Goal: Task Accomplishment & Management: Manage account settings

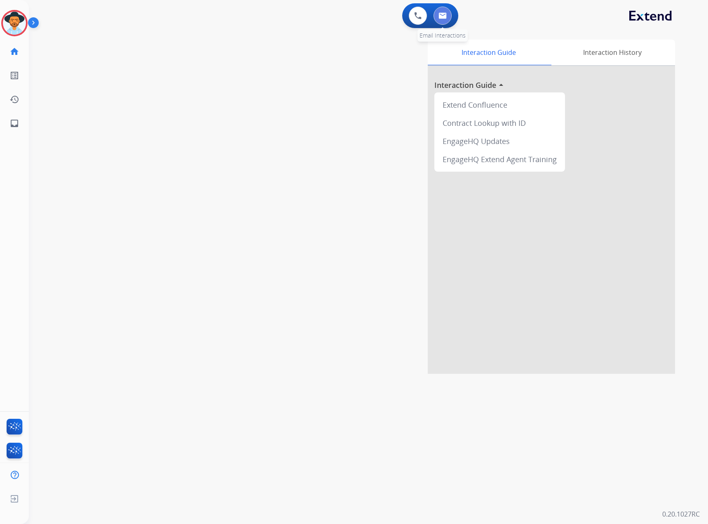
click at [450, 16] on button at bounding box center [443, 16] width 18 height 18
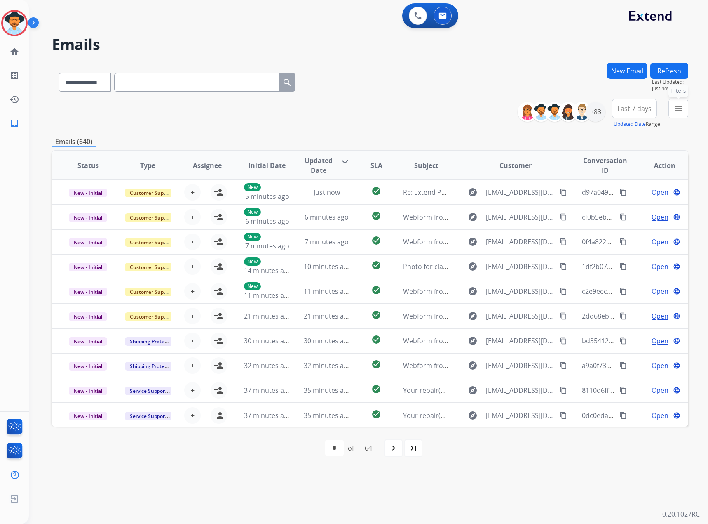
click at [680, 106] on mat-icon "menu" at bounding box center [679, 109] width 10 height 10
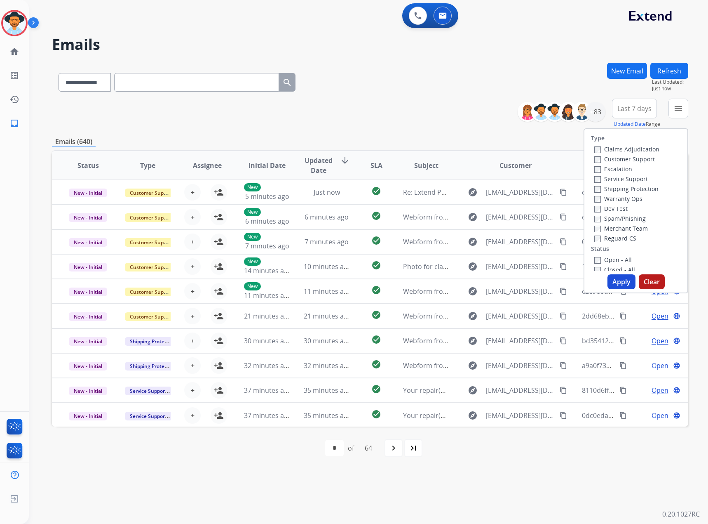
click at [615, 175] on label "Service Support" at bounding box center [622, 179] width 54 height 8
click at [618, 238] on label "New - Initial" at bounding box center [616, 238] width 43 height 8
click at [616, 248] on label "New - Reply" at bounding box center [616, 248] width 43 height 8
click at [622, 280] on button "Apply" at bounding box center [622, 281] width 28 height 15
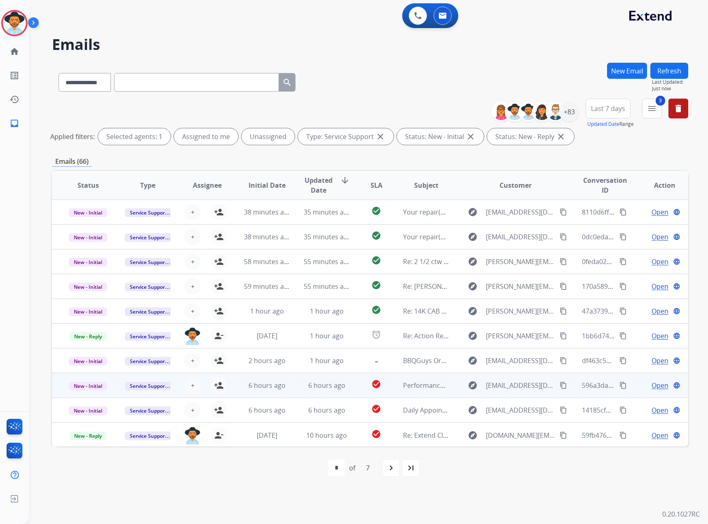
click at [560, 386] on mat-icon "content_copy" at bounding box center [563, 384] width 7 height 7
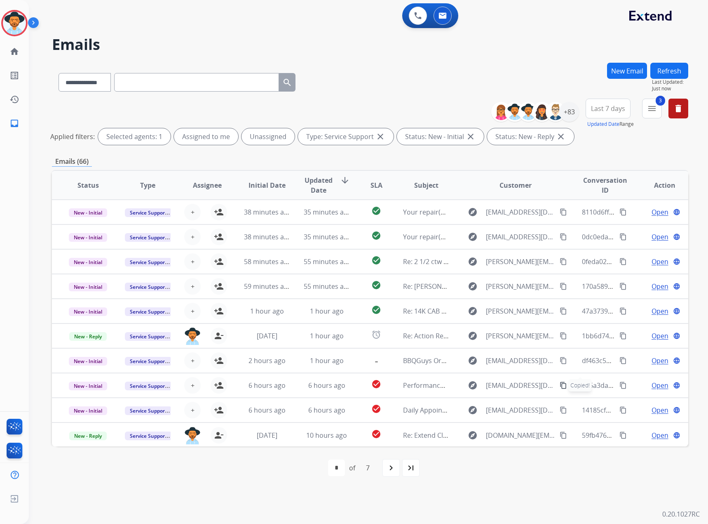
click at [82, 94] on div "**********" at bounding box center [177, 80] width 250 height 28
click at [84, 84] on select "**********" at bounding box center [85, 82] width 52 height 19
select select "**********"
click at [59, 73] on select "**********" at bounding box center [85, 82] width 52 height 19
paste input "**********"
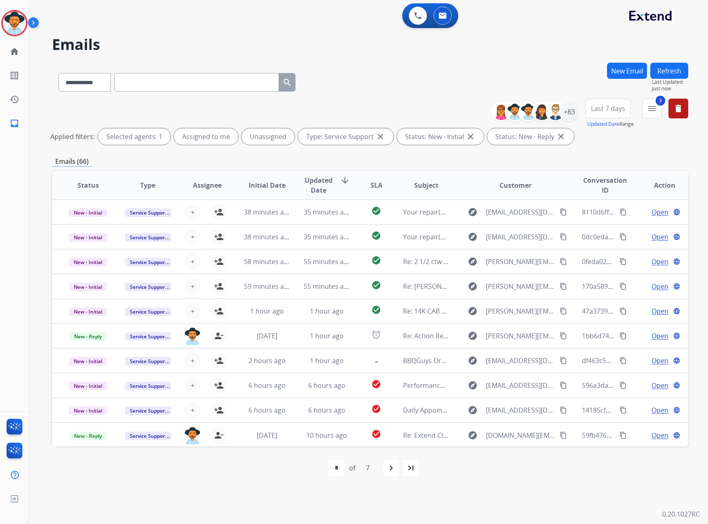
type input "**********"
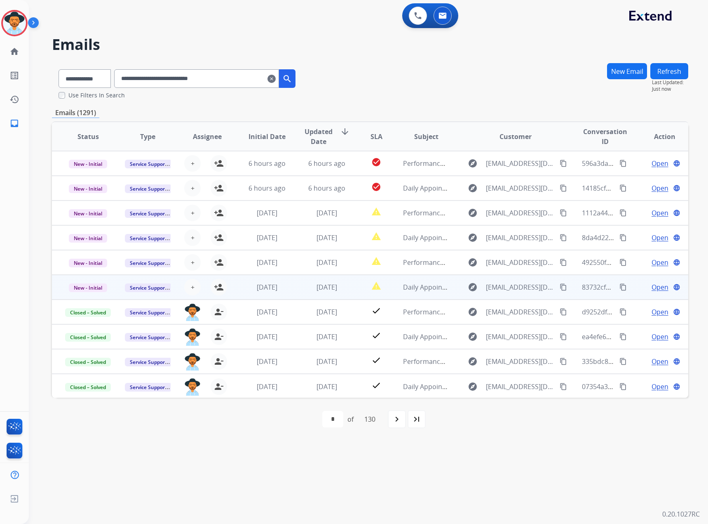
click at [657, 286] on span "Open" at bounding box center [660, 287] width 17 height 10
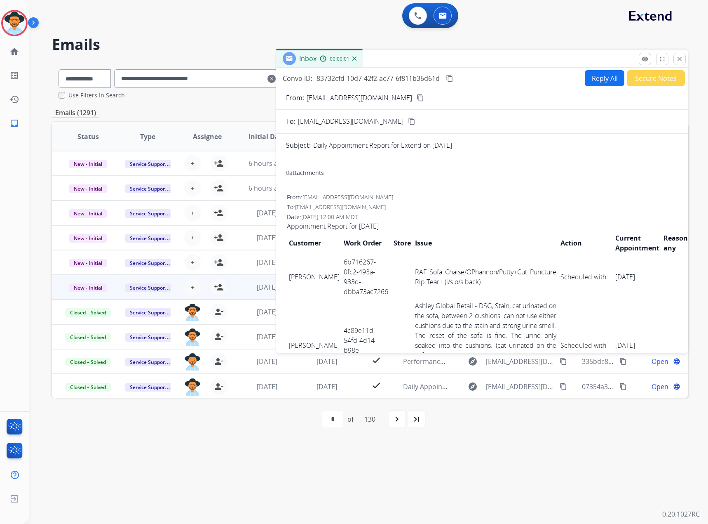
click at [453, 78] on mat-icon "content_copy" at bounding box center [449, 78] width 7 height 7
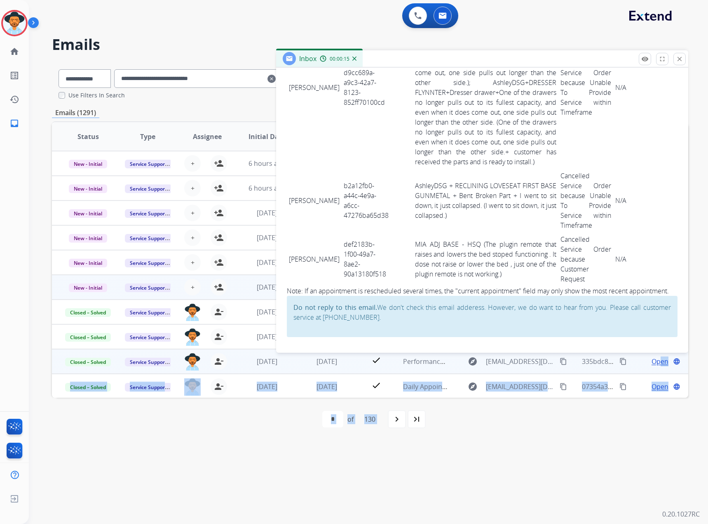
scroll to position [3318, 0]
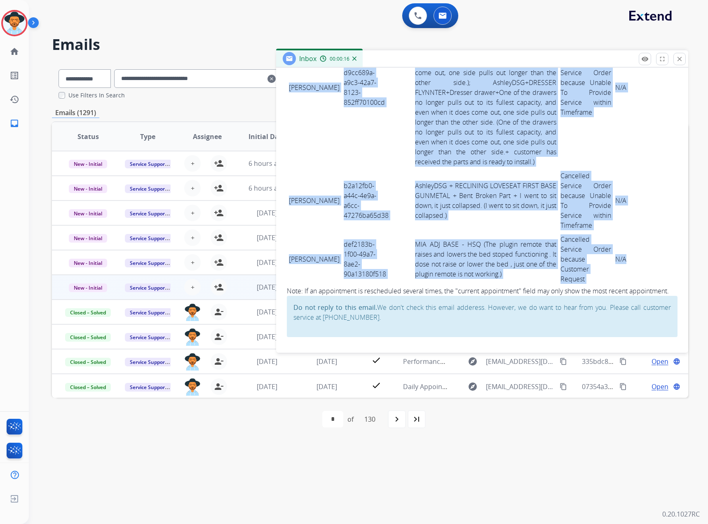
drag, startPoint x: 289, startPoint y: 191, endPoint x: 628, endPoint y: 249, distance: 344.3
copy tbody "LOREMI DOLORSITAM c87adip3-e999-0s62-88do-622e28t3i7ut Labore - Etdolor + MAG A…"
click at [677, 56] on mat-icon "close" at bounding box center [679, 58] width 7 height 7
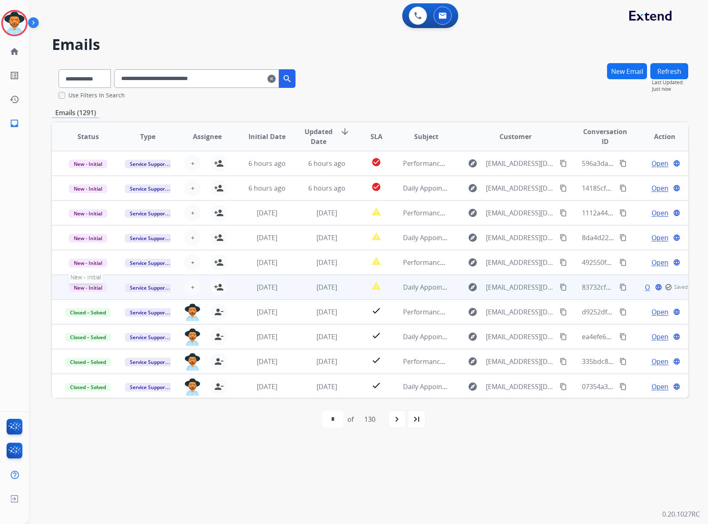
click at [92, 286] on span "New - Initial" at bounding box center [88, 287] width 38 height 9
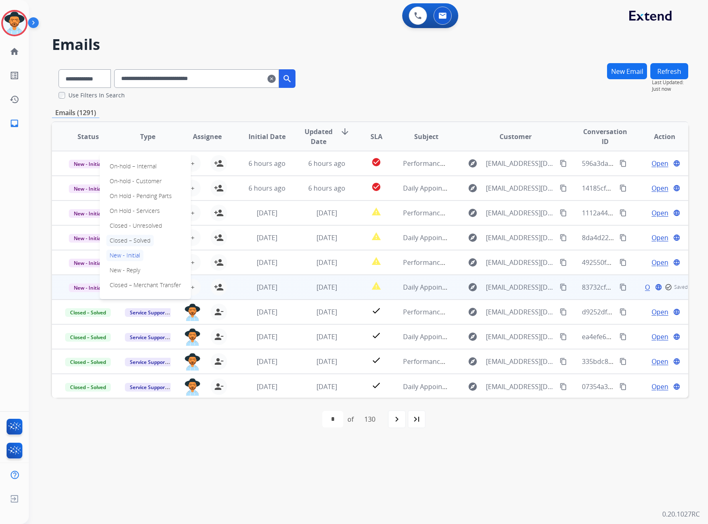
click at [137, 237] on p "Closed – Solved" at bounding box center [129, 241] width 47 height 12
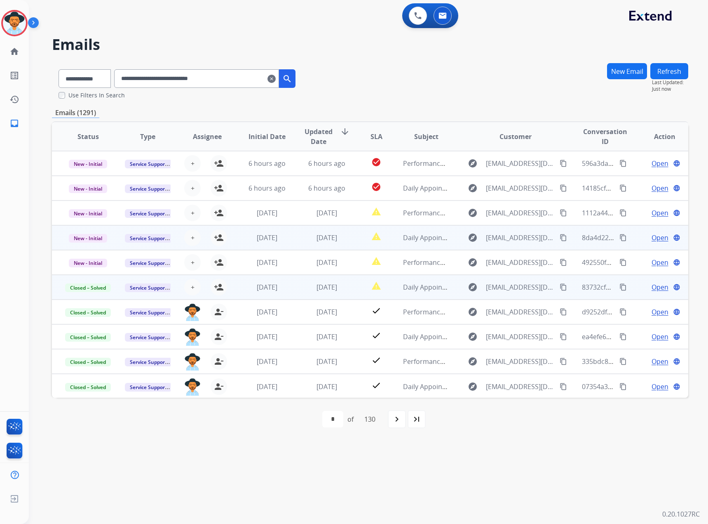
click at [659, 238] on span "Open" at bounding box center [660, 238] width 17 height 10
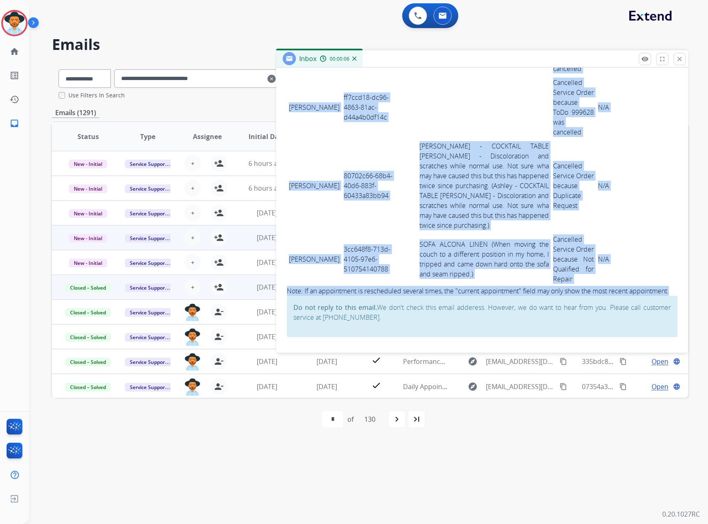
scroll to position [957, 0]
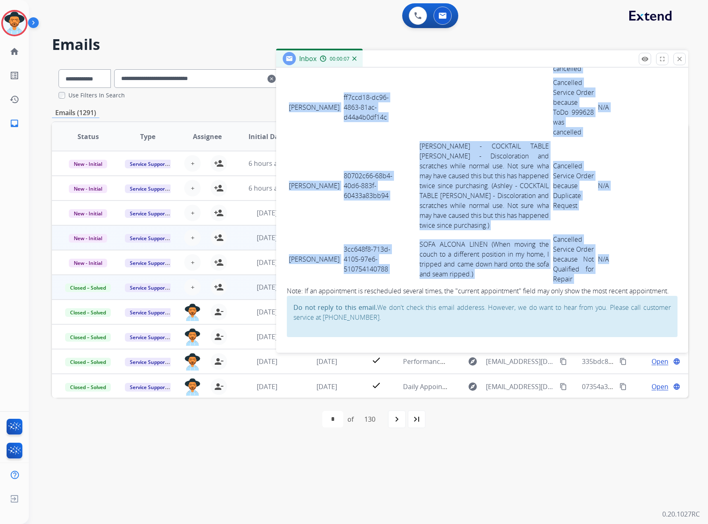
drag, startPoint x: 287, startPoint y: 216, endPoint x: 632, endPoint y: 249, distance: 346.4
copy tbody "[PERSON_NAME] c11a0fef-ec96-4d2d-8bee-76f1bf6b8e32 Cancelled Service Order beca…"
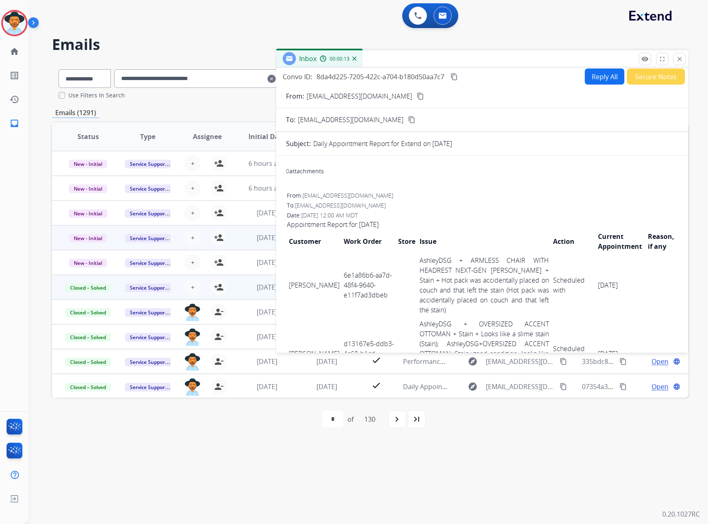
scroll to position [0, 0]
click at [452, 76] on mat-icon "content_copy" at bounding box center [454, 78] width 7 height 7
click at [682, 59] on mat-icon "close" at bounding box center [679, 58] width 7 height 7
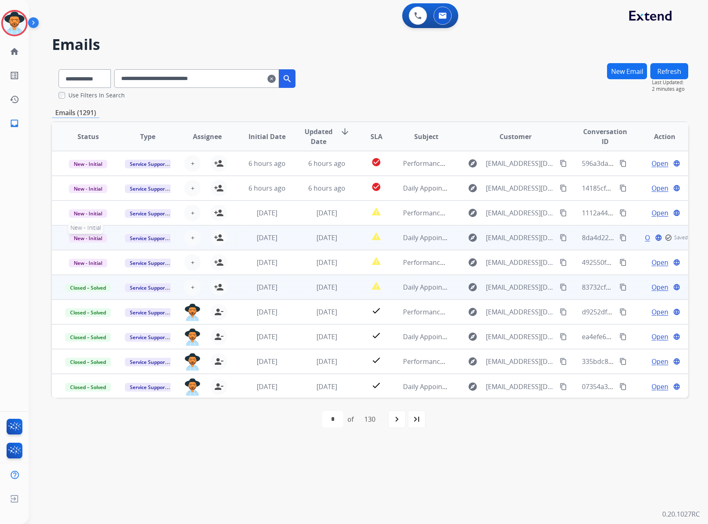
click at [87, 238] on span "New - Initial" at bounding box center [88, 238] width 38 height 9
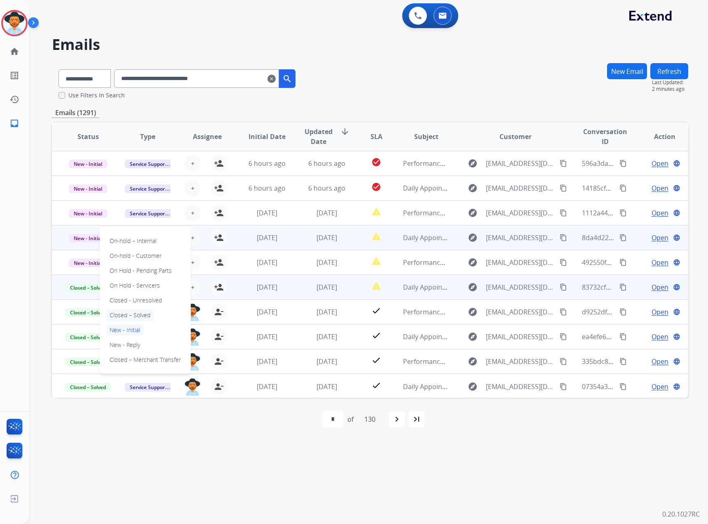
click at [129, 316] on p "Closed – Solved" at bounding box center [129, 315] width 47 height 12
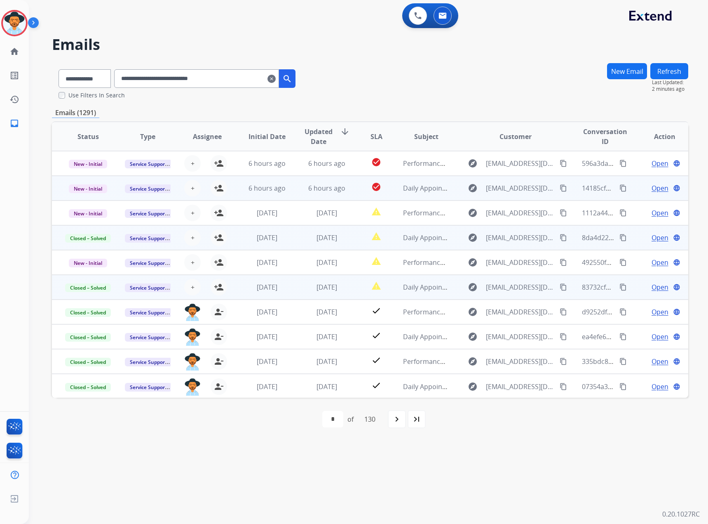
click at [652, 186] on span "Open" at bounding box center [660, 188] width 17 height 10
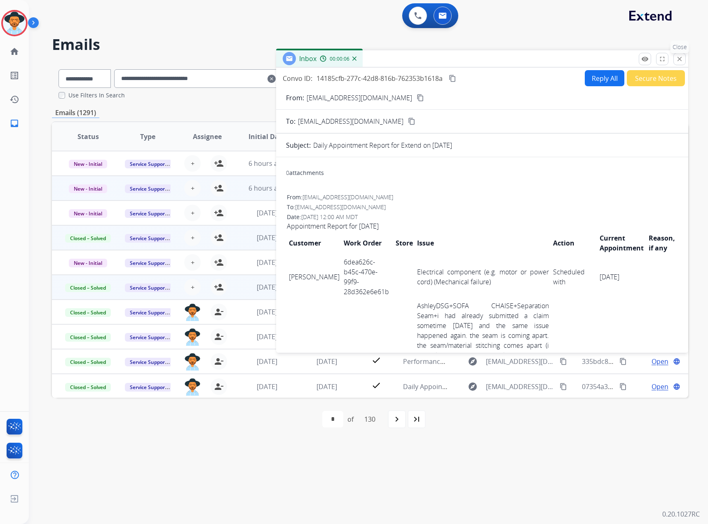
click at [682, 59] on mat-icon "close" at bounding box center [679, 58] width 7 height 7
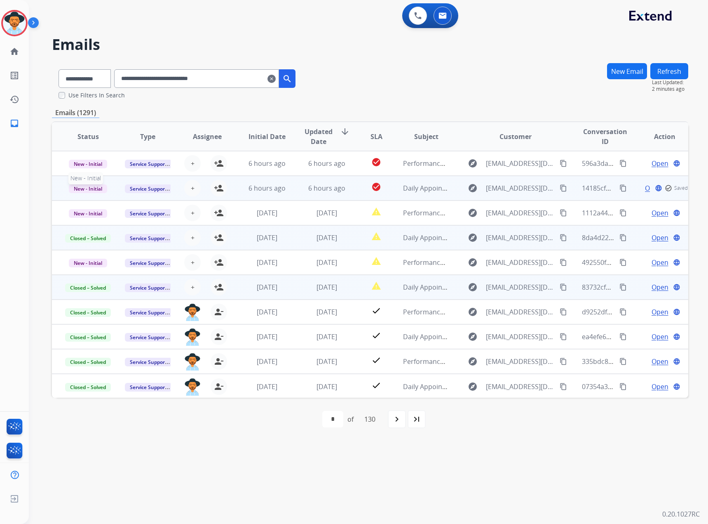
click at [95, 186] on span "New - Initial" at bounding box center [88, 188] width 38 height 9
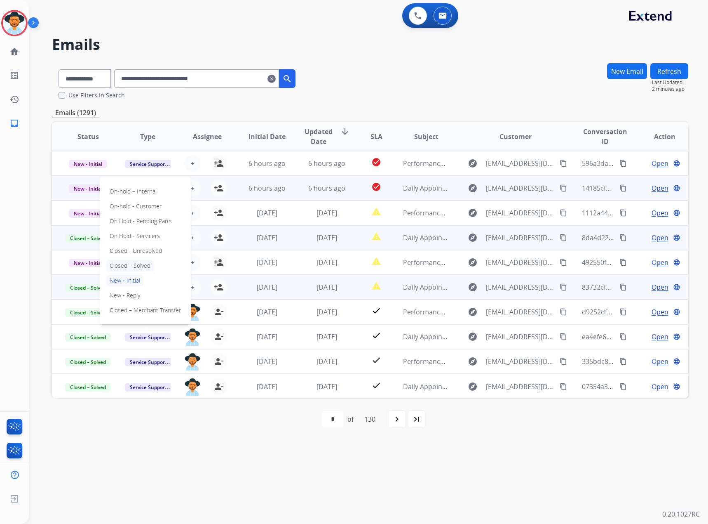
click at [136, 263] on p "Closed – Solved" at bounding box center [129, 266] width 47 height 12
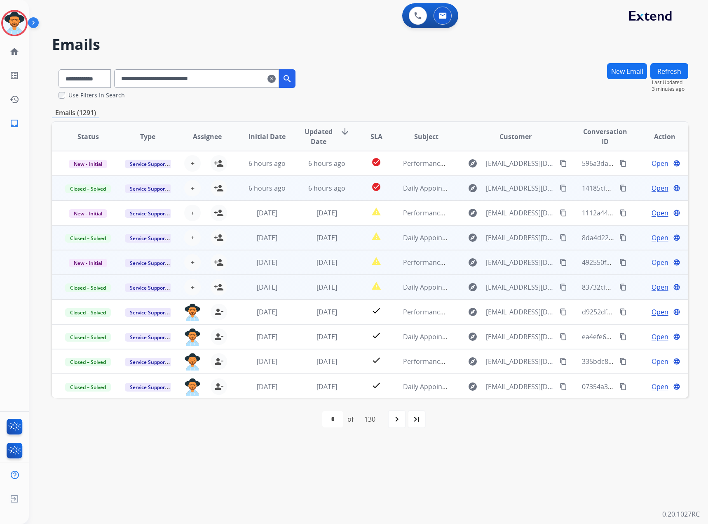
click at [657, 264] on span "Open" at bounding box center [660, 262] width 17 height 10
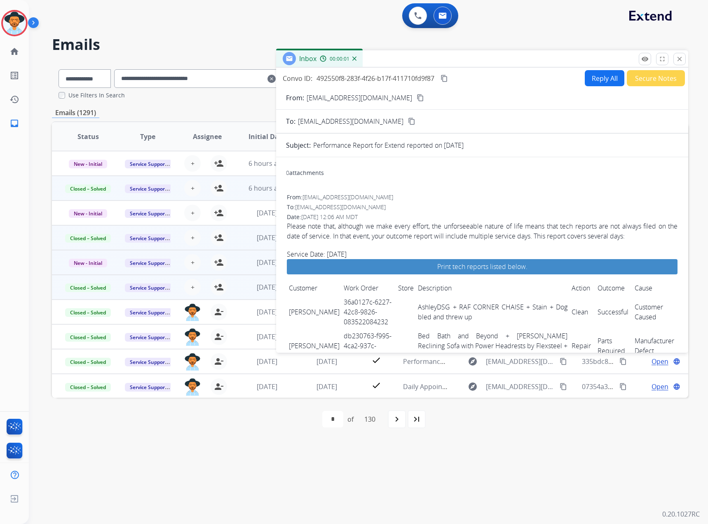
click at [447, 75] on mat-icon "content_copy" at bounding box center [444, 78] width 7 height 7
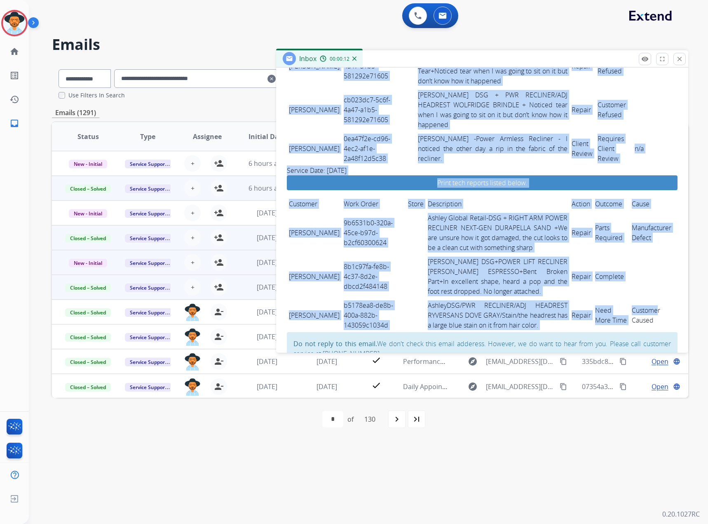
scroll to position [1050, 0]
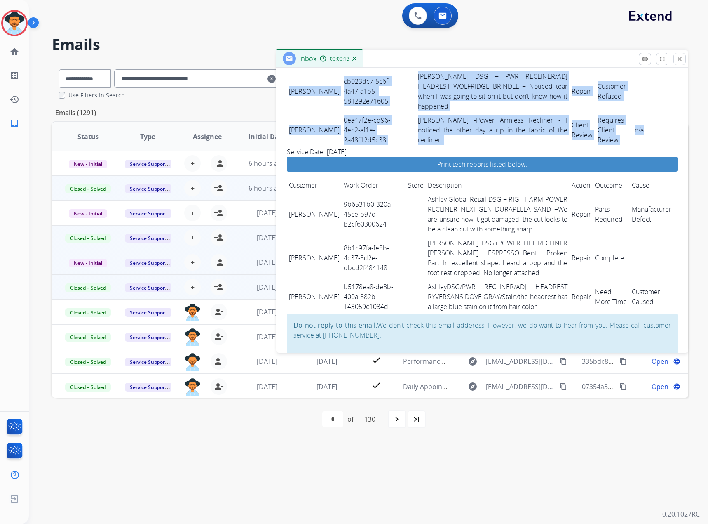
drag, startPoint x: 289, startPoint y: 141, endPoint x: 666, endPoint y: 171, distance: 378.5
copy tbody "LOREMIP DOLOR SITAM 01c3429a-5649-70e9-1533-587655059758 SeddoeIUS + TEM INCIDI…"
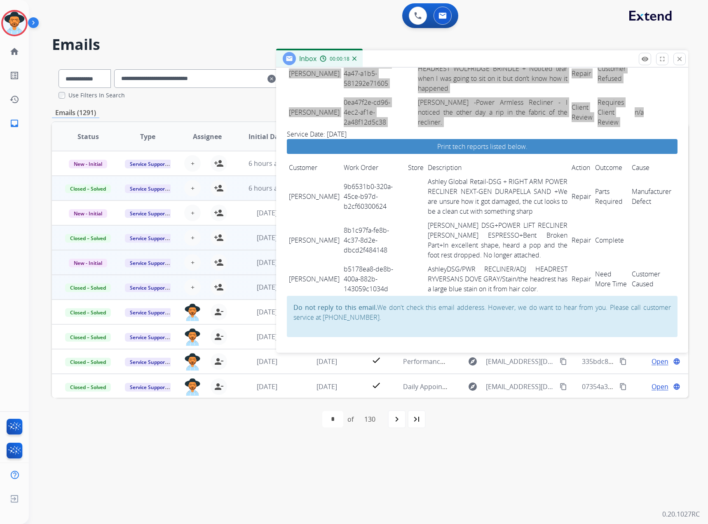
scroll to position [1118, 0]
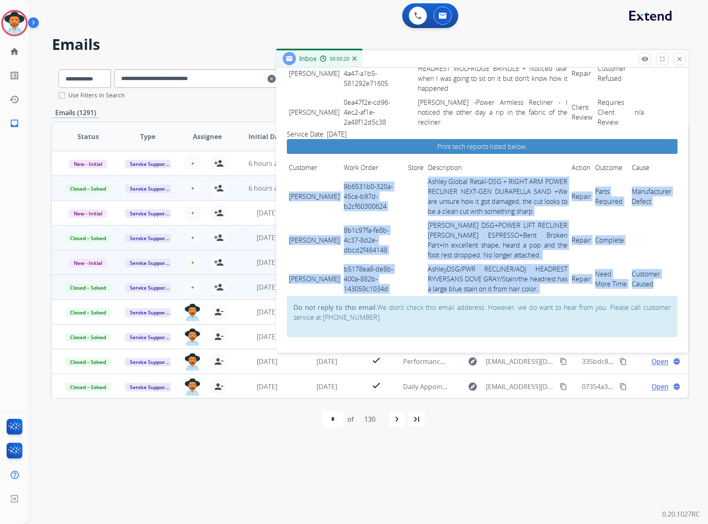
drag, startPoint x: 288, startPoint y: 189, endPoint x: 654, endPoint y: 284, distance: 377.5
click at [654, 284] on tbody "[PERSON_NAME] 9b6531b0-320a-45ce-b97d-b2cf60300624 Ashley Global Retail-DSG + R…" at bounding box center [482, 234] width 391 height 121
copy tbody "[PERSON_NAME] 9b6531b0-320a-45ce-b97d-b2cf60300624 Ashley Global Retail-DSG + R…"
click at [681, 59] on mat-icon "close" at bounding box center [679, 58] width 7 height 7
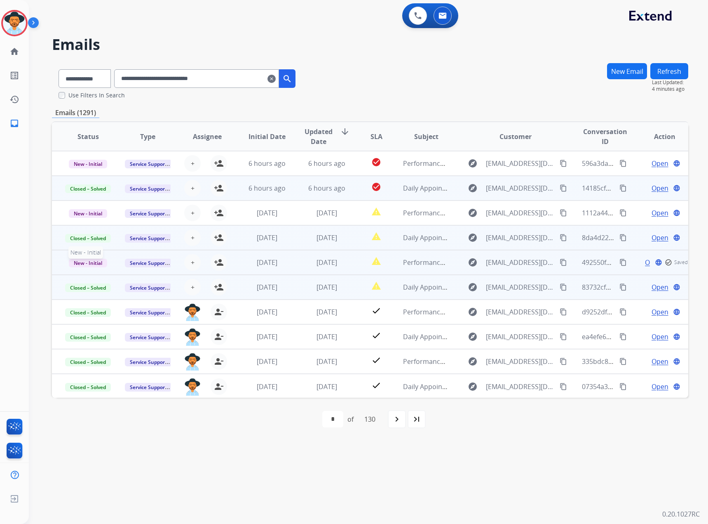
click at [92, 262] on span "New - Initial" at bounding box center [88, 263] width 38 height 9
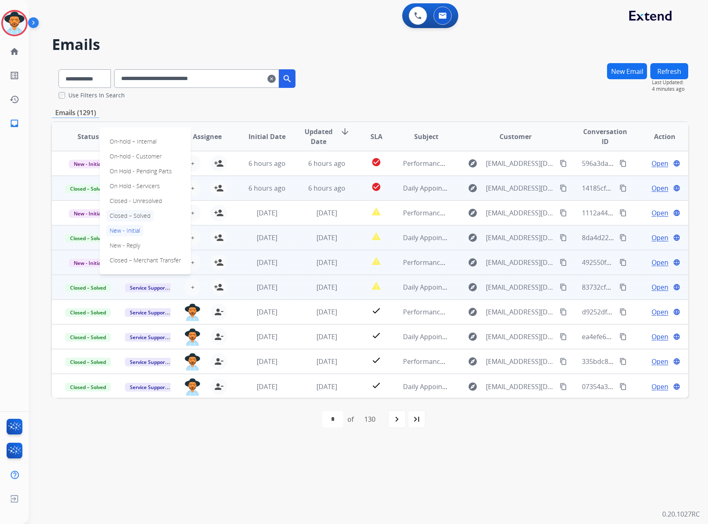
click at [129, 215] on p "Closed – Solved" at bounding box center [129, 216] width 47 height 12
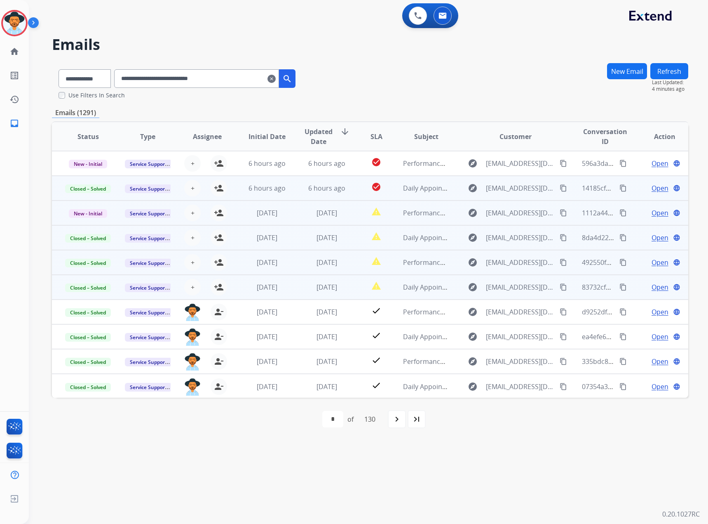
click at [652, 212] on span "Open" at bounding box center [660, 213] width 17 height 10
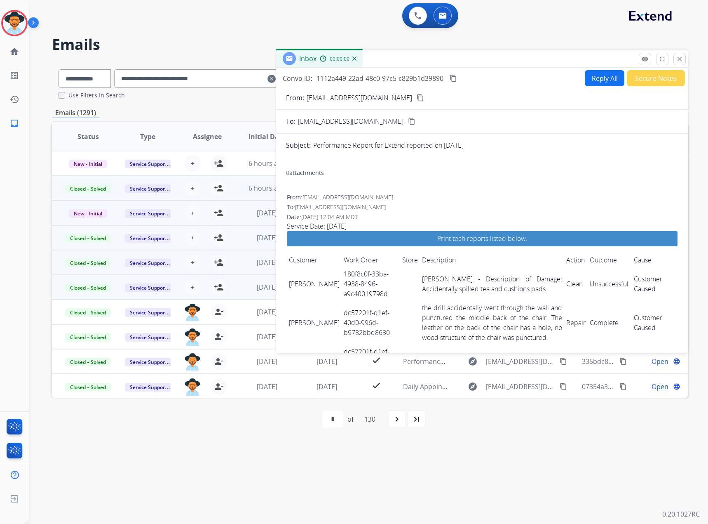
click at [452, 77] on mat-icon "content_copy" at bounding box center [453, 78] width 7 height 7
drag, startPoint x: 290, startPoint y: 283, endPoint x: 370, endPoint y: 294, distance: 81.2
click at [370, 294] on tr "[PERSON_NAME] 180f8c0f-33ba-4938-8496-a9c40019798d [PERSON_NAME] - Description …" at bounding box center [482, 284] width 391 height 34
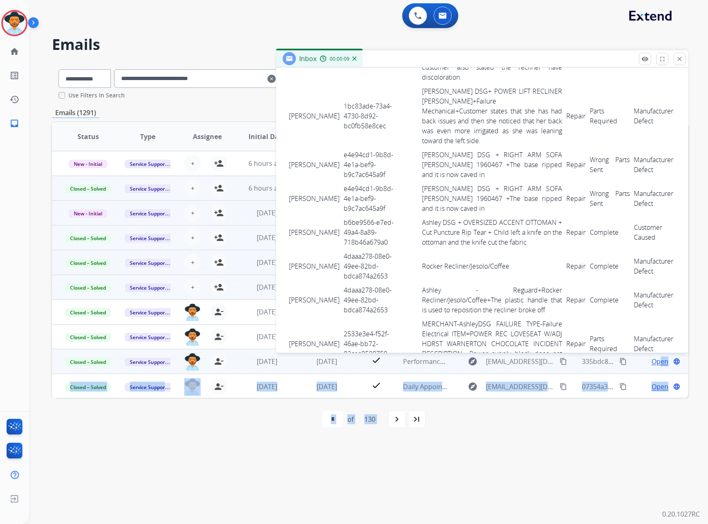
scroll to position [635, 0]
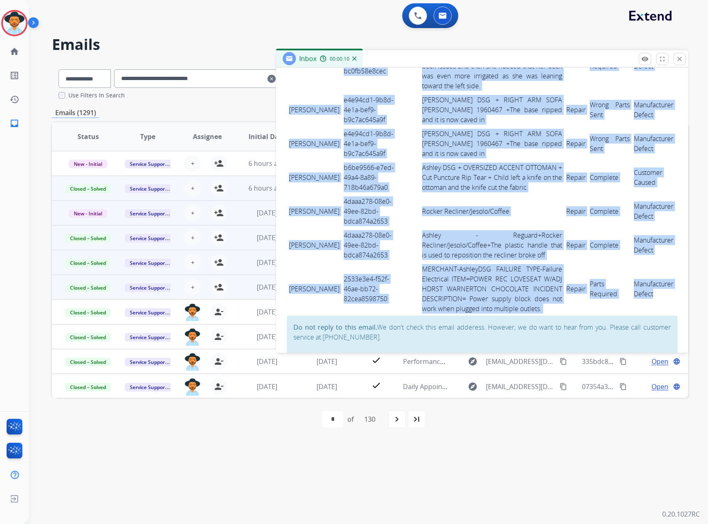
drag, startPoint x: 288, startPoint y: 283, endPoint x: 660, endPoint y: 281, distance: 371.6
copy tbody "[PERSON_NAME] 180f8c0f-33ba-4938-8496-a9c40019798d Ashley -Sofa - Description o…"
click at [678, 56] on mat-icon "close" at bounding box center [679, 58] width 7 height 7
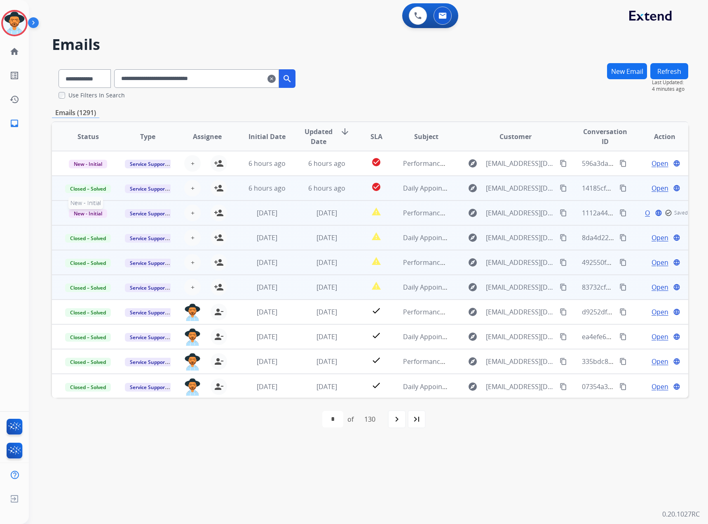
click at [79, 211] on span "New - Initial" at bounding box center [88, 213] width 38 height 9
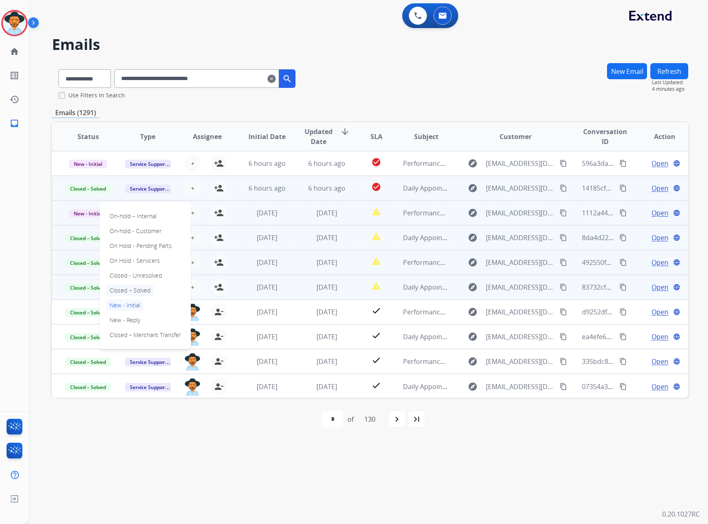
click at [138, 291] on p "Closed – Solved" at bounding box center [129, 291] width 47 height 12
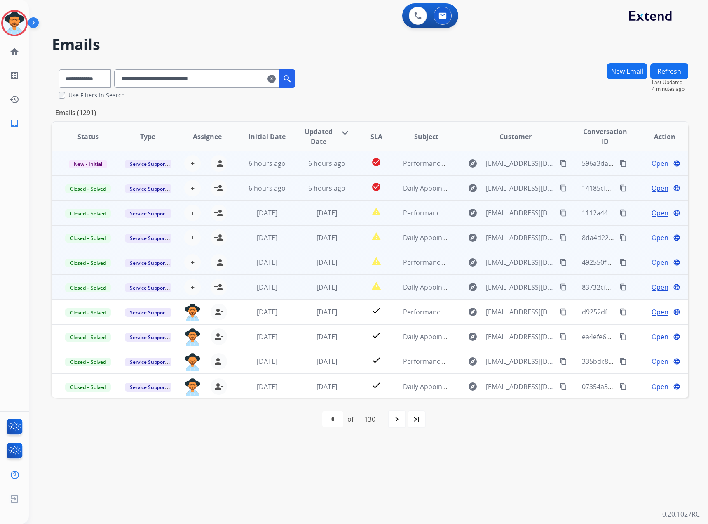
click at [652, 165] on span "Open" at bounding box center [660, 163] width 17 height 10
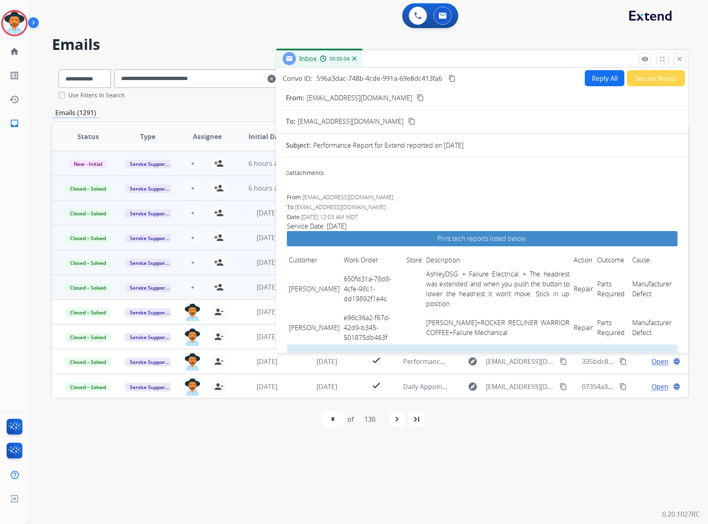
scroll to position [39, 0]
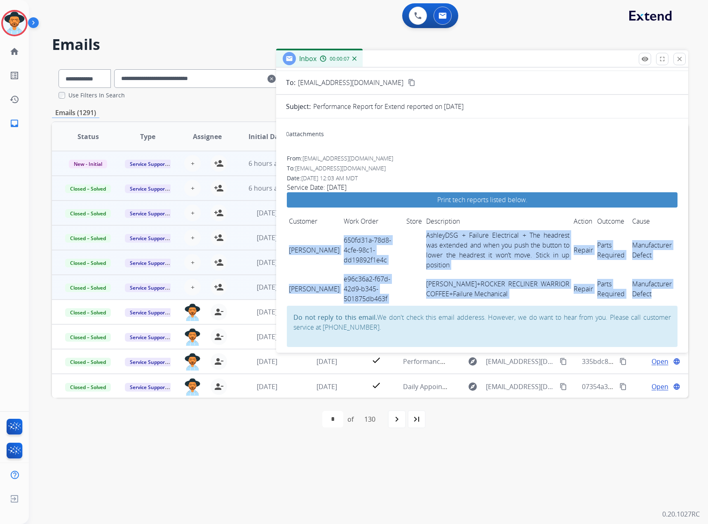
drag, startPoint x: 288, startPoint y: 245, endPoint x: 650, endPoint y: 286, distance: 364.1
click at [650, 286] on tbody "[PERSON_NAME] 650fd31a-78d8-4cfe-98c1-dd19892f1e4c AshleyDSG + Failure Electric…" at bounding box center [482, 267] width 391 height 78
copy tbody "[PERSON_NAME] 650fd31a-78d8-4cfe-98c1-dd19892f1e4c AshleyDSG + Failure Electric…"
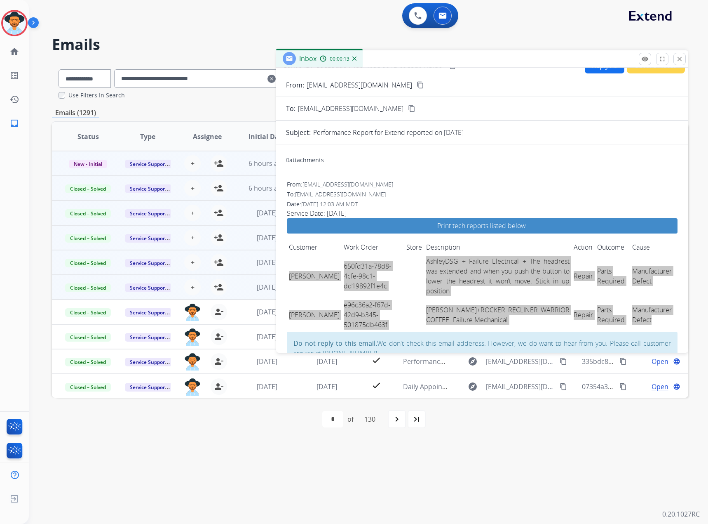
scroll to position [0, 0]
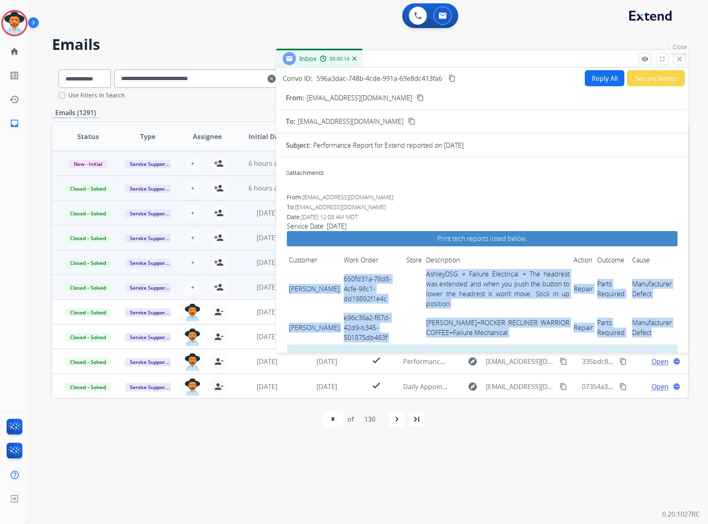
click at [680, 57] on mat-icon "close" at bounding box center [679, 58] width 7 height 7
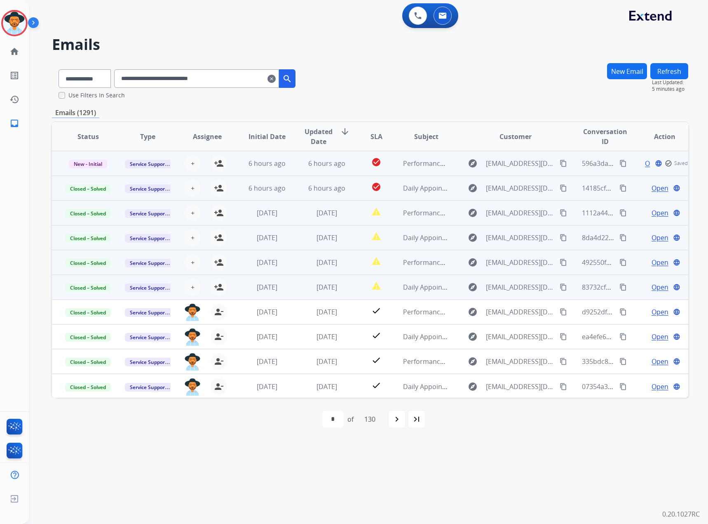
click at [645, 162] on span "Open" at bounding box center [653, 163] width 17 height 10
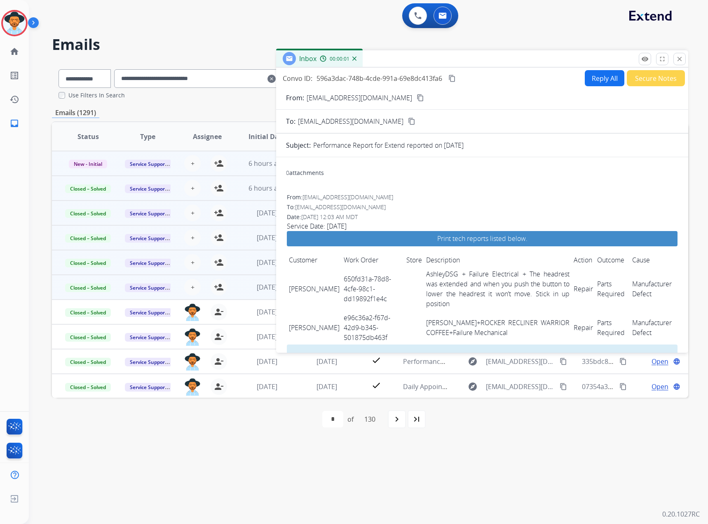
click at [452, 78] on mat-icon "content_copy" at bounding box center [452, 78] width 7 height 7
click at [677, 58] on mat-icon "close" at bounding box center [679, 58] width 7 height 7
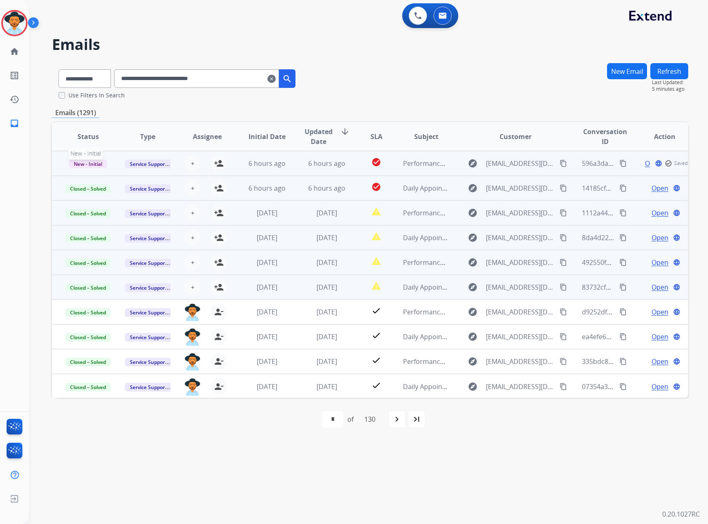
click at [92, 162] on span "New - Initial" at bounding box center [88, 164] width 38 height 9
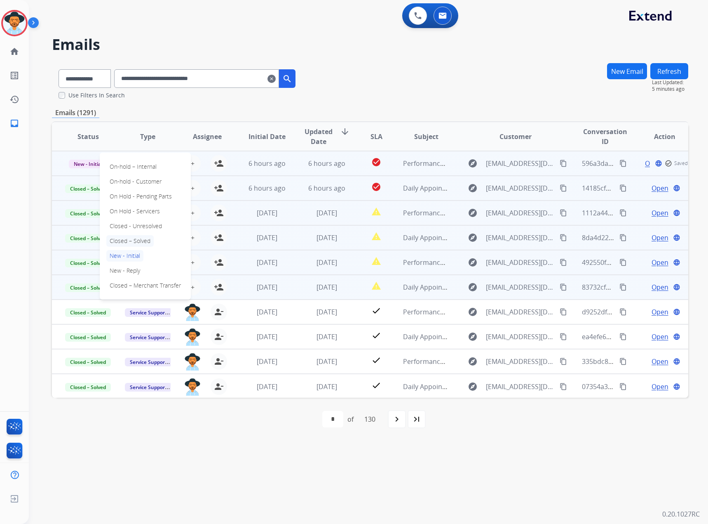
click at [140, 242] on p "Closed – Solved" at bounding box center [129, 241] width 47 height 12
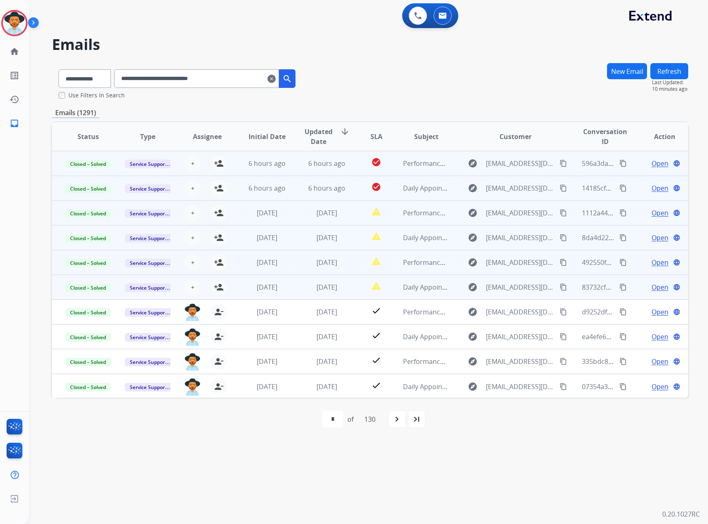
click at [276, 78] on mat-icon "clear" at bounding box center [272, 79] width 8 height 10
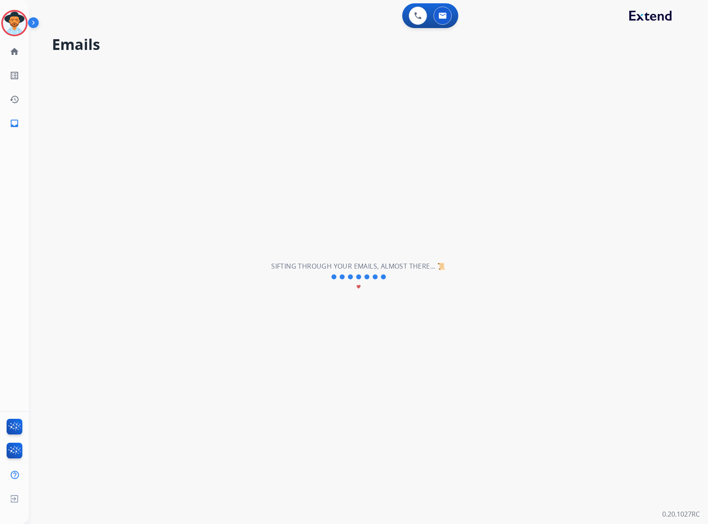
select select "**********"
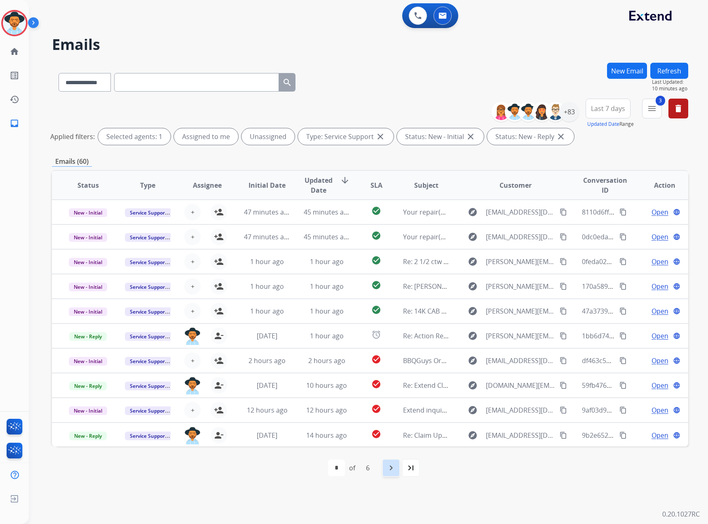
click at [387, 470] on mat-icon "navigate_next" at bounding box center [391, 468] width 10 height 10
click at [413, 468] on mat-icon "navigate_next" at bounding box center [410, 468] width 10 height 10
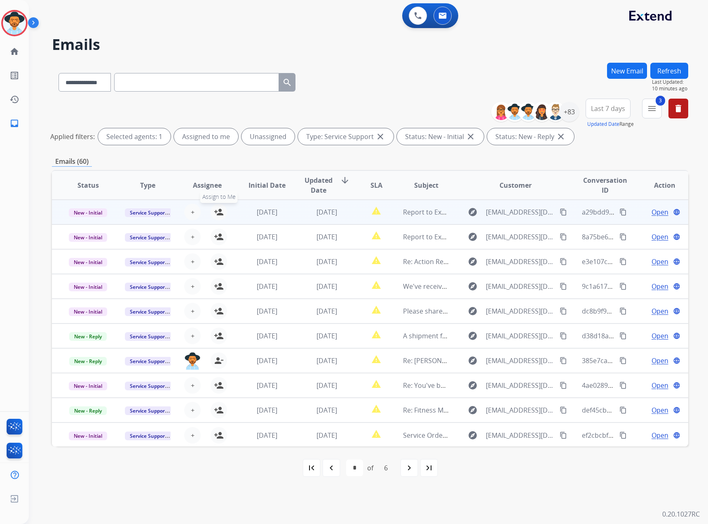
click at [214, 209] on mat-icon "person_add" at bounding box center [219, 212] width 10 height 10
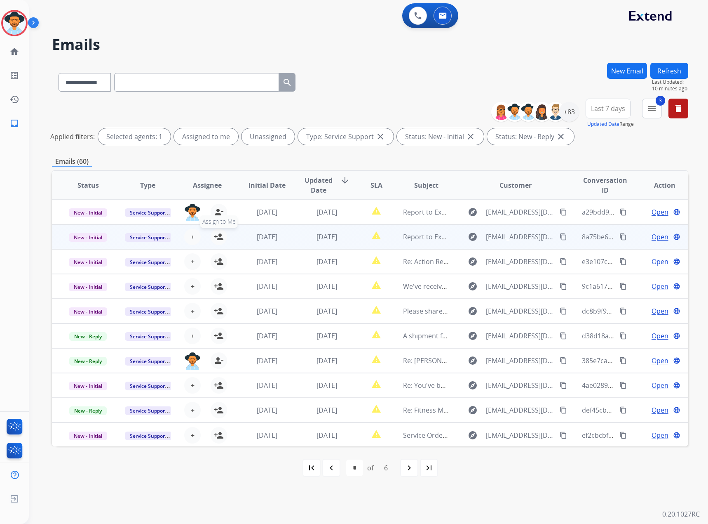
click at [217, 234] on mat-icon "person_add" at bounding box center [219, 237] width 10 height 10
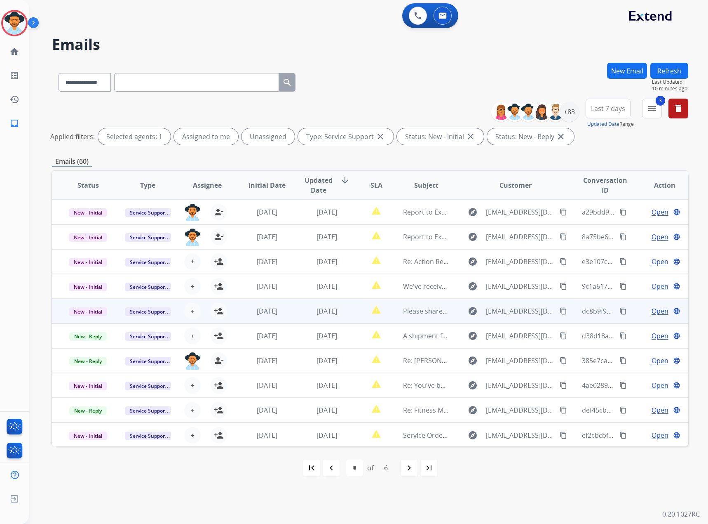
click at [65, 311] on td "New - Initial" at bounding box center [82, 311] width 60 height 25
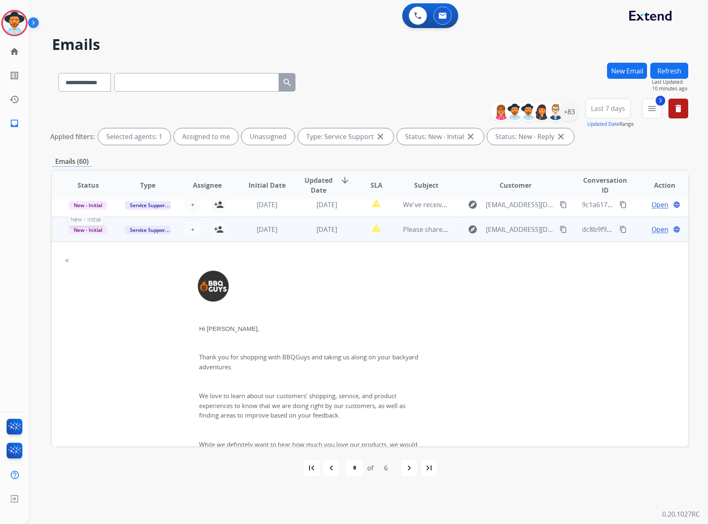
click at [83, 310] on tbody "New - Initial New - Initial Service Support + Select agent person_add Assign to…" at bounding box center [370, 506] width 637 height 579
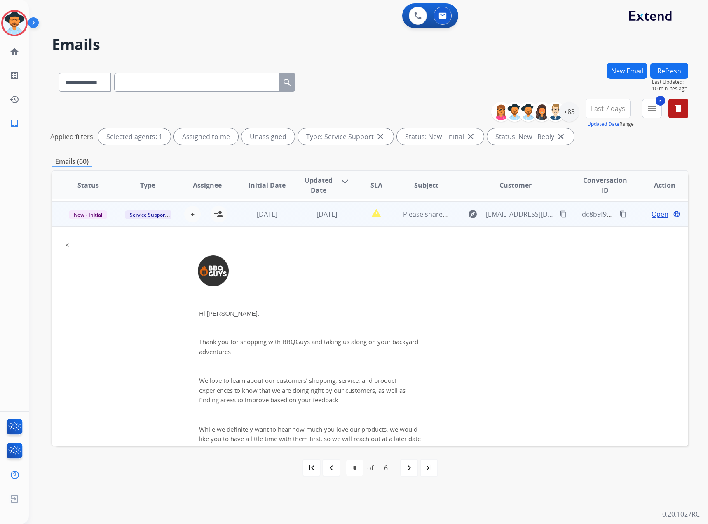
scroll to position [99, 0]
click at [280, 218] on td "[DATE]" at bounding box center [261, 212] width 60 height 25
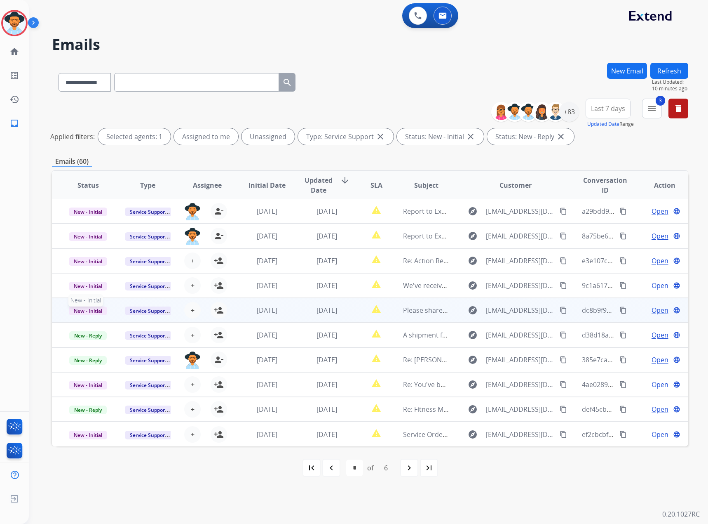
click at [93, 308] on span "New - Initial" at bounding box center [88, 310] width 38 height 9
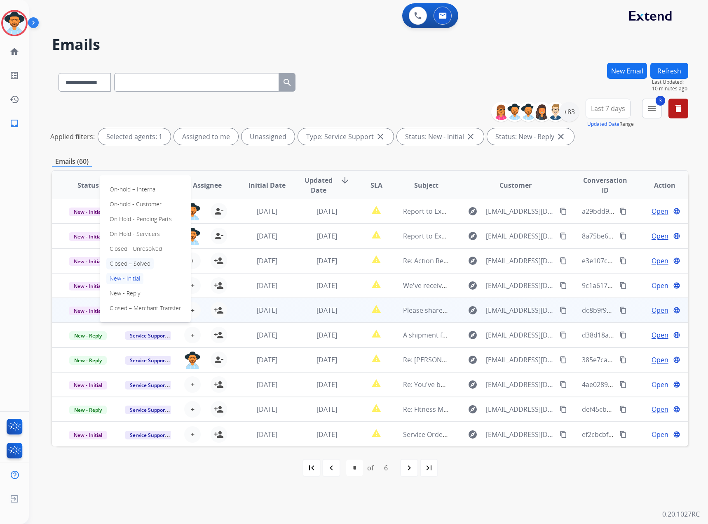
click at [132, 261] on p "Closed – Solved" at bounding box center [129, 264] width 47 height 12
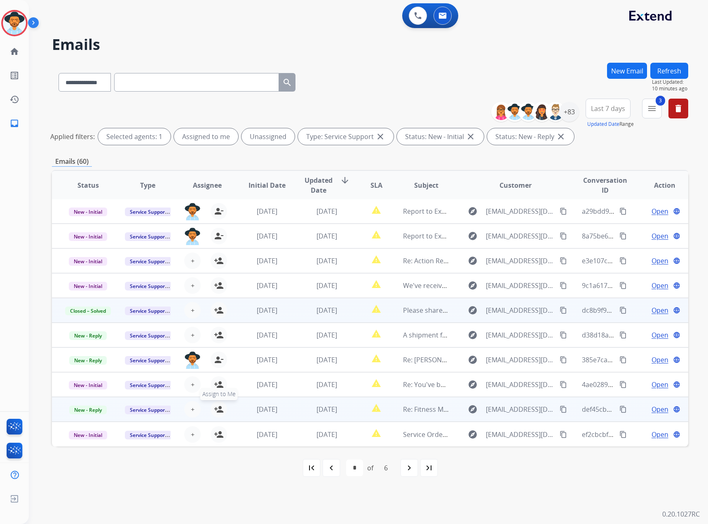
click at [218, 410] on mat-icon "person_add" at bounding box center [219, 409] width 10 height 10
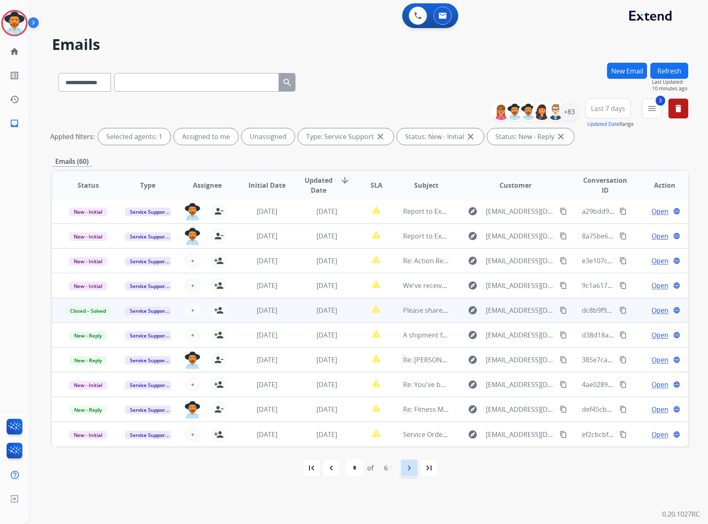
click at [404, 465] on div "navigate_next" at bounding box center [409, 468] width 18 height 18
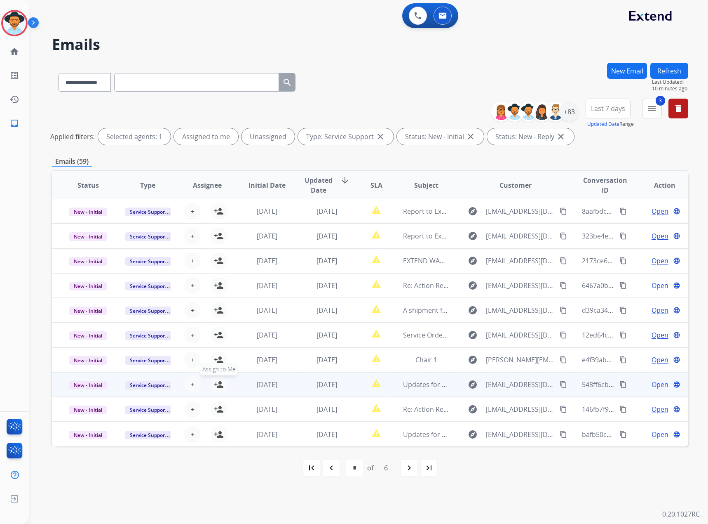
click at [217, 385] on mat-icon "person_add" at bounding box center [219, 384] width 10 height 10
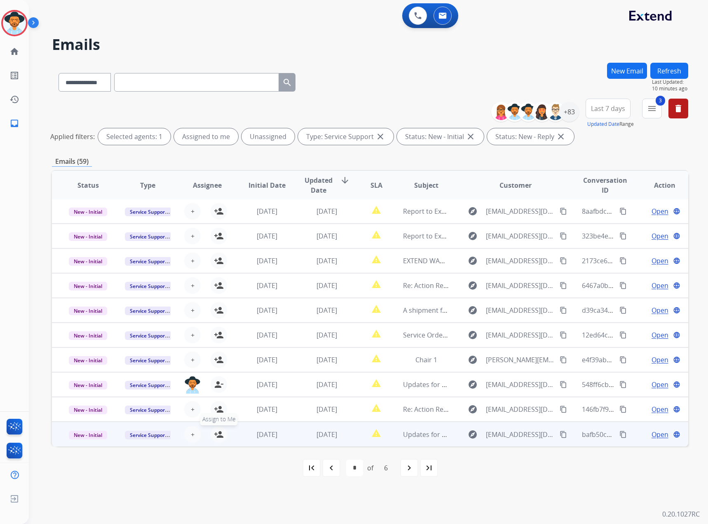
click at [216, 436] on mat-icon "person_add" at bounding box center [219, 434] width 10 height 10
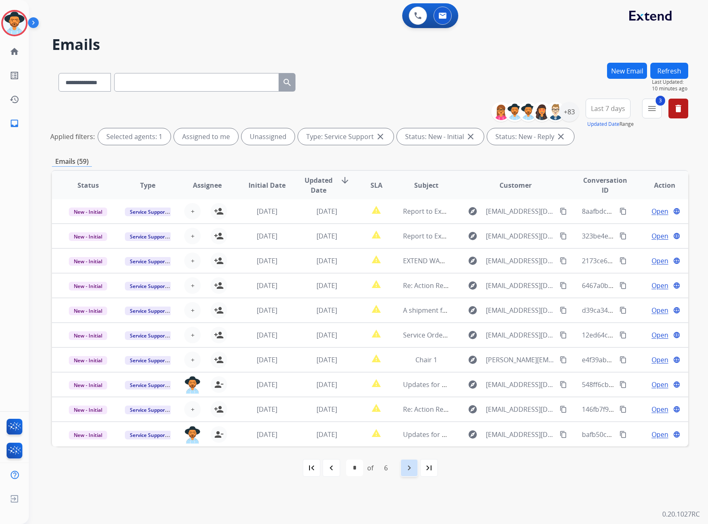
click at [414, 463] on mat-icon "navigate_next" at bounding box center [410, 468] width 10 height 10
click at [406, 471] on mat-icon "navigate_next" at bounding box center [410, 468] width 10 height 10
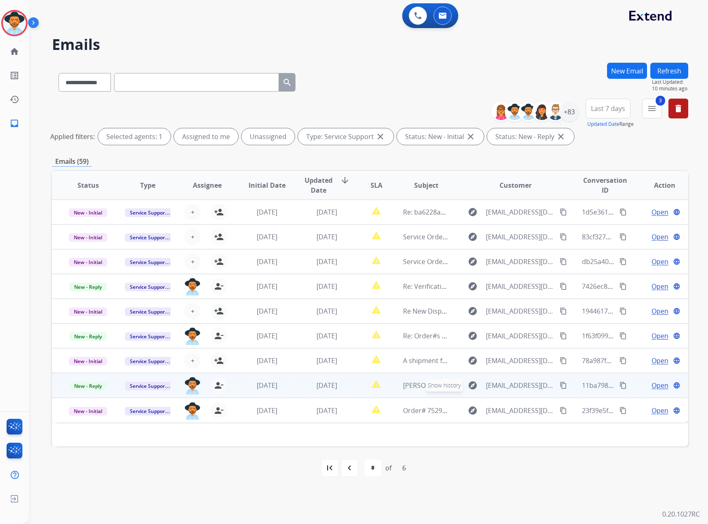
scroll to position [0, 0]
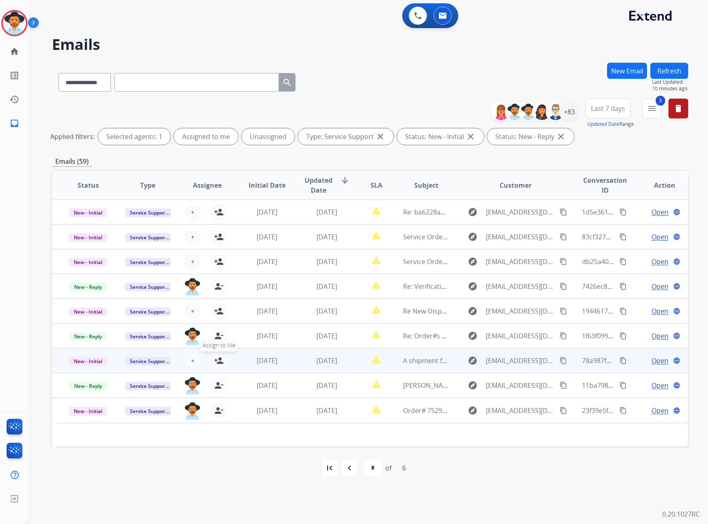
click at [219, 360] on mat-icon "person_add" at bounding box center [219, 360] width 10 height 10
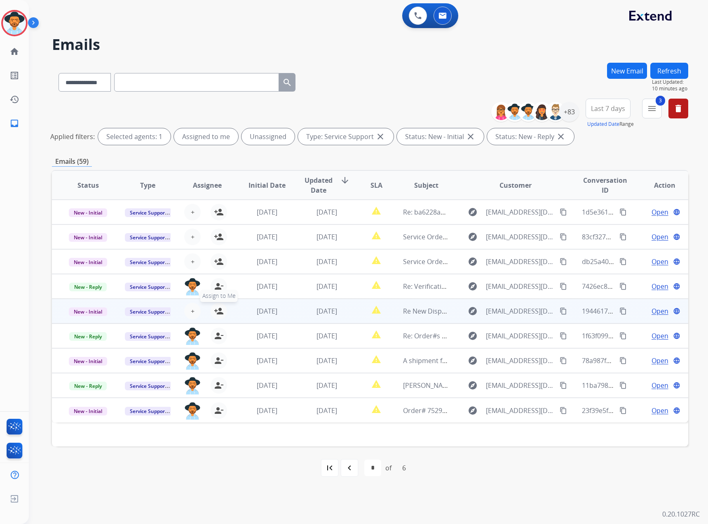
click at [220, 314] on mat-icon "person_add" at bounding box center [219, 311] width 10 height 10
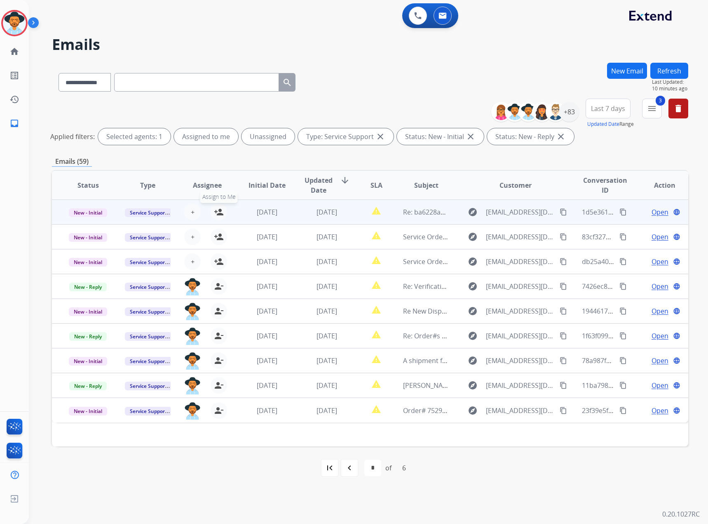
click at [215, 215] on mat-icon "person_add" at bounding box center [219, 212] width 10 height 10
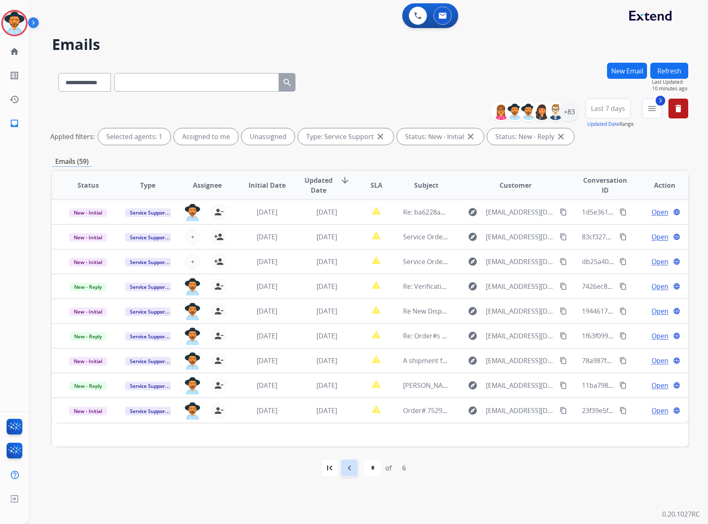
click at [357, 464] on div "navigate_before" at bounding box center [350, 468] width 18 height 18
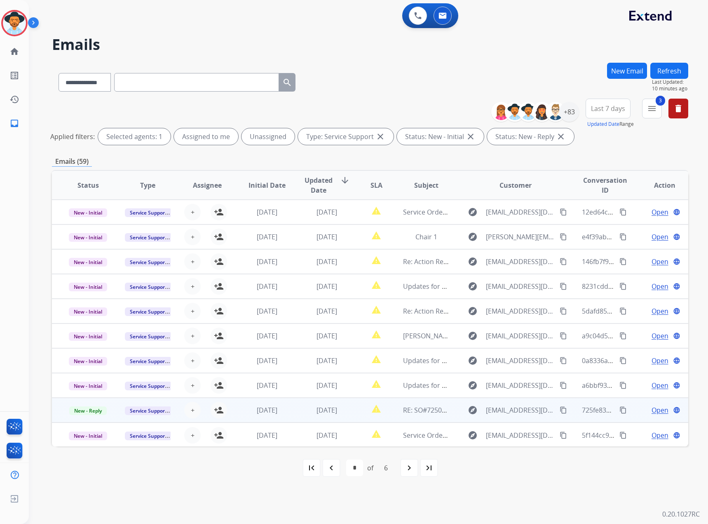
click at [652, 410] on span "Open" at bounding box center [660, 410] width 17 height 10
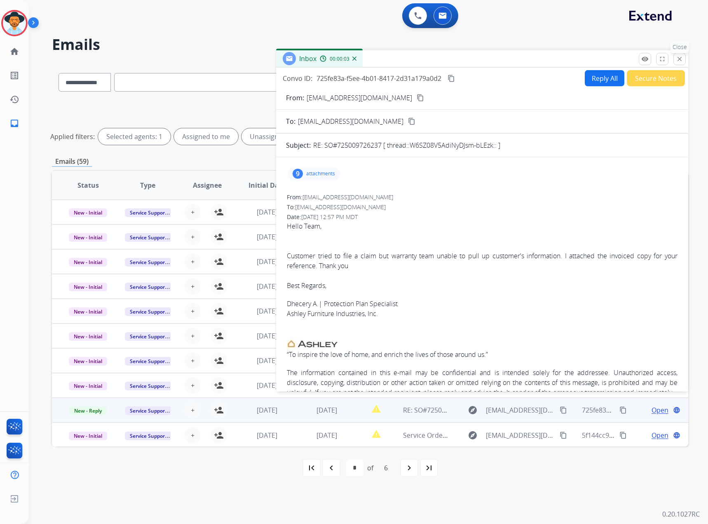
click at [679, 56] on mat-icon "close" at bounding box center [679, 58] width 7 height 7
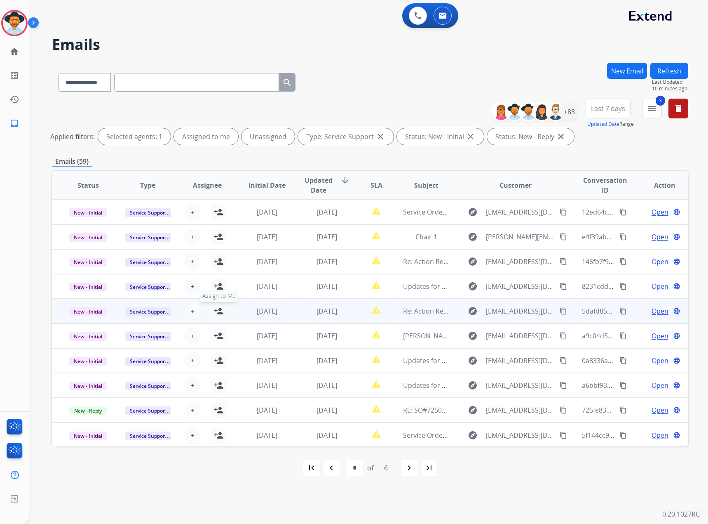
click at [219, 312] on mat-icon "person_add" at bounding box center [219, 311] width 10 height 10
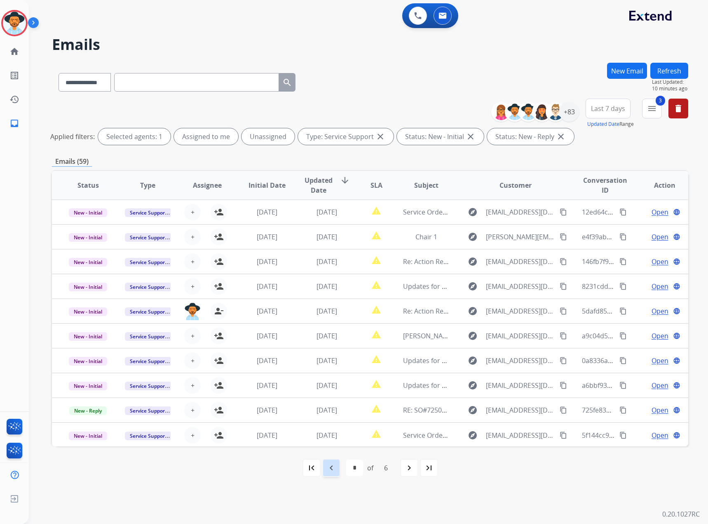
click at [337, 466] on div "navigate_before" at bounding box center [331, 468] width 18 height 18
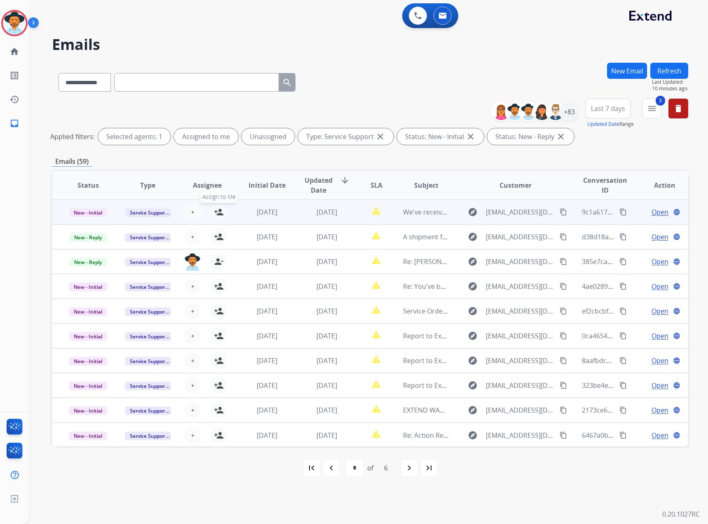
click at [217, 210] on mat-icon "person_add" at bounding box center [219, 212] width 10 height 10
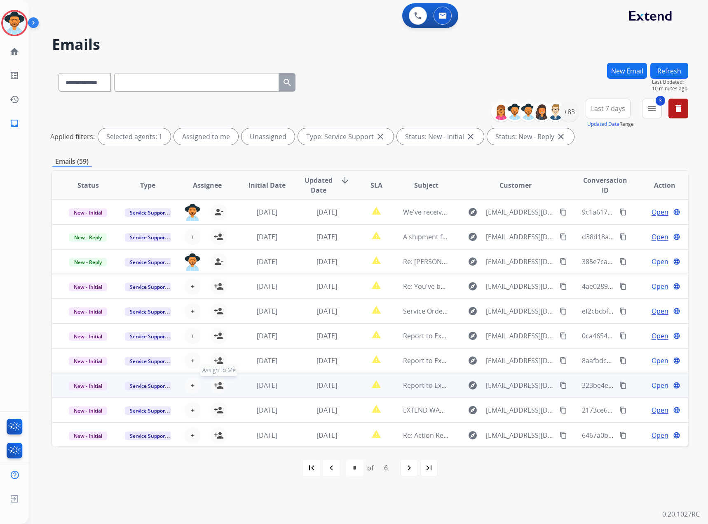
click at [214, 381] on mat-icon "person_add" at bounding box center [219, 385] width 10 height 10
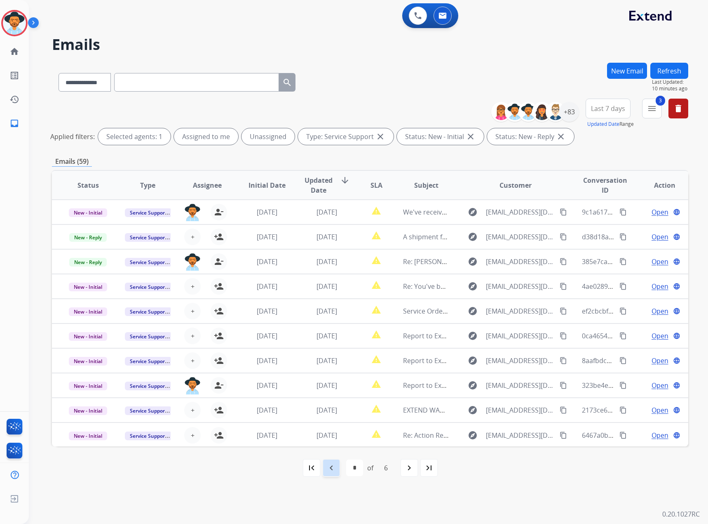
click at [338, 464] on div "navigate_before" at bounding box center [331, 468] width 18 height 18
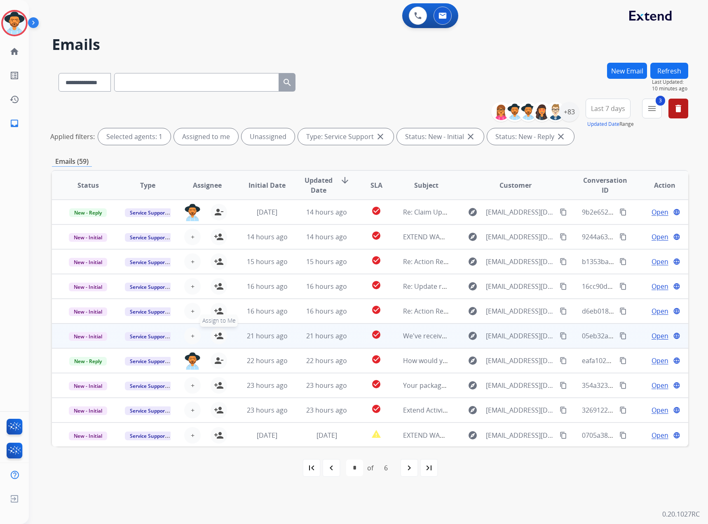
click at [217, 333] on mat-icon "person_add" at bounding box center [219, 336] width 10 height 10
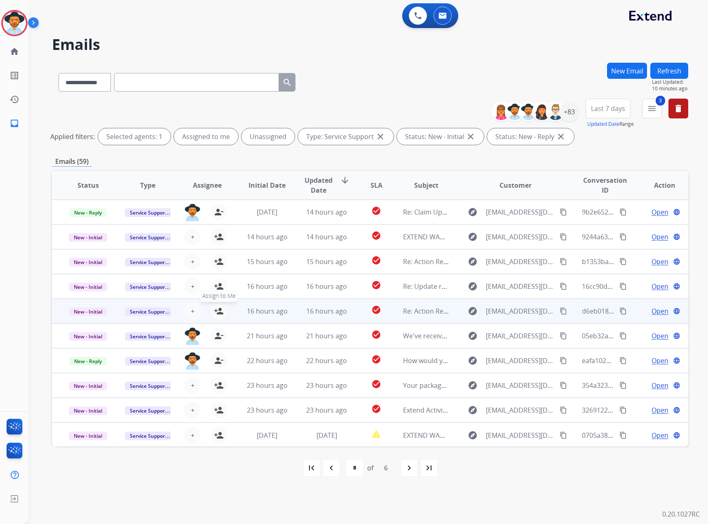
click at [220, 313] on mat-icon "person_add" at bounding box center [219, 311] width 10 height 10
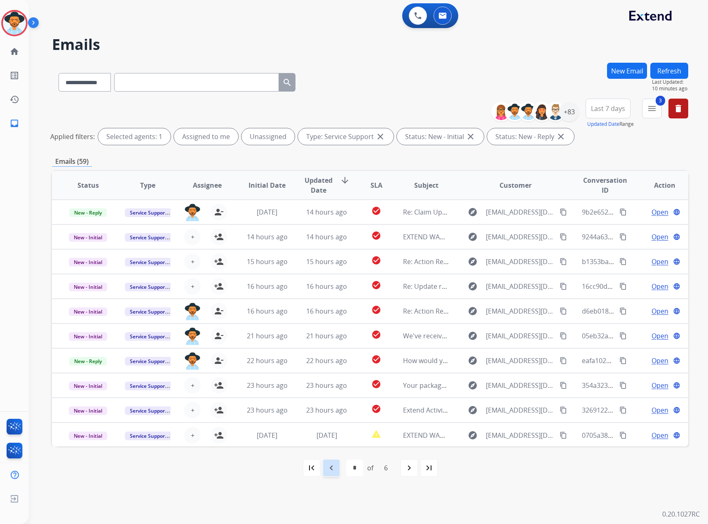
click at [333, 466] on mat-icon "navigate_before" at bounding box center [332, 468] width 10 height 10
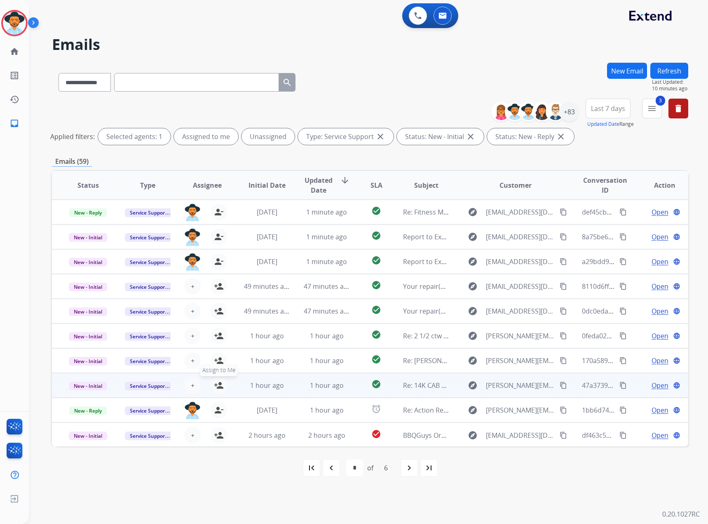
click at [216, 385] on mat-icon "person_add" at bounding box center [219, 385] width 10 height 10
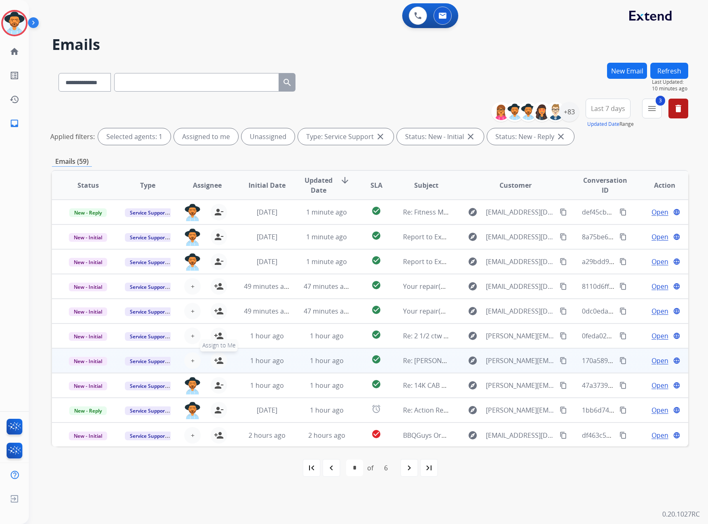
click at [213, 354] on button "person_add Assign to Me" at bounding box center [219, 360] width 16 height 16
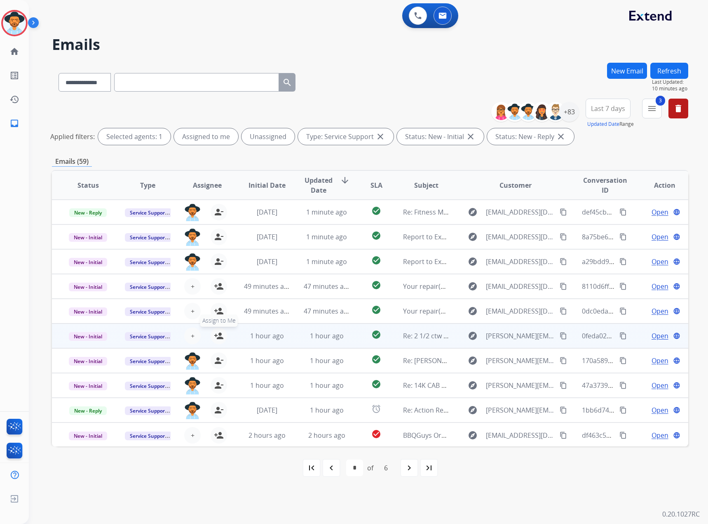
click at [215, 336] on mat-icon "person_add" at bounding box center [219, 336] width 10 height 10
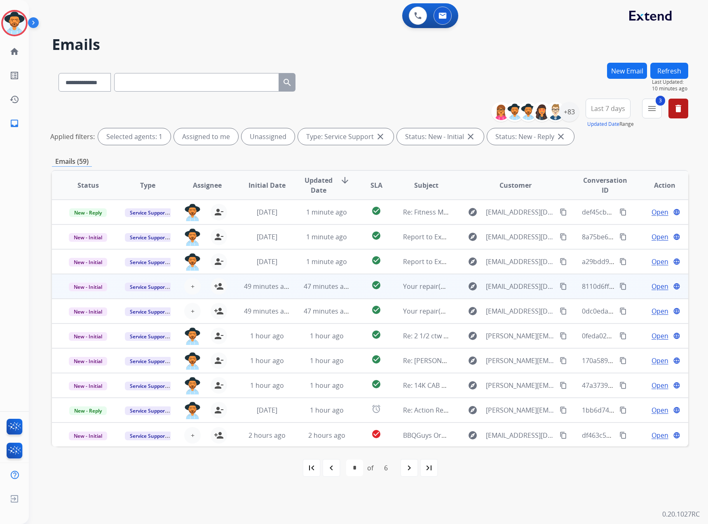
click at [652, 287] on span "Open" at bounding box center [660, 286] width 17 height 10
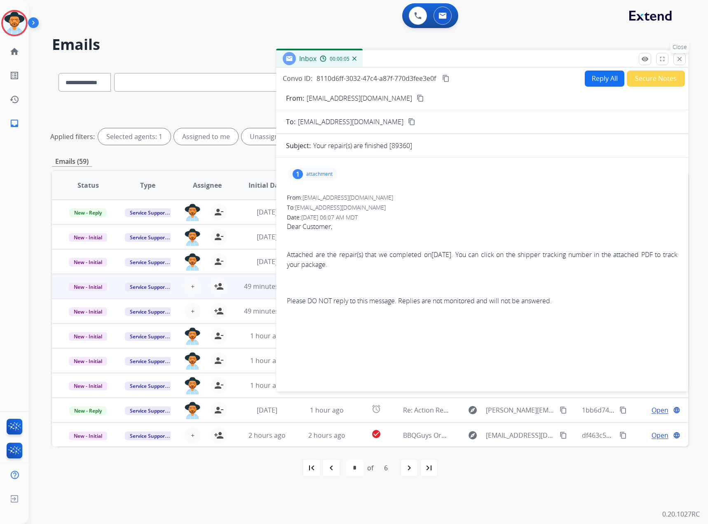
click at [684, 60] on button "close Close" at bounding box center [680, 59] width 12 height 12
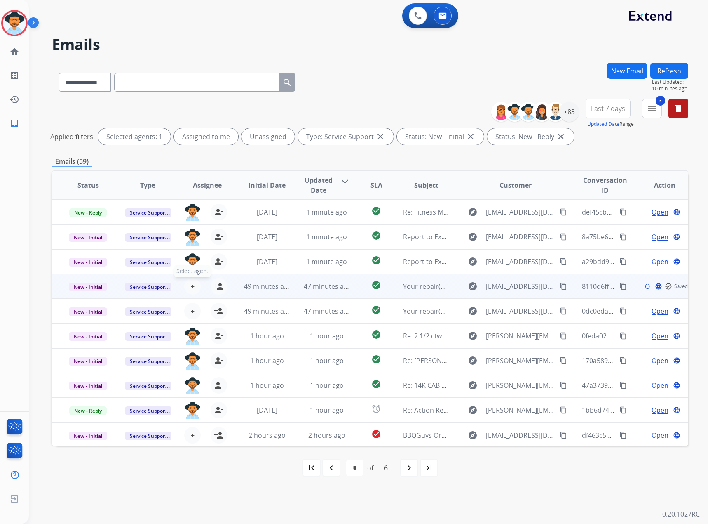
click at [187, 284] on button "+ Select agent" at bounding box center [192, 286] width 16 height 16
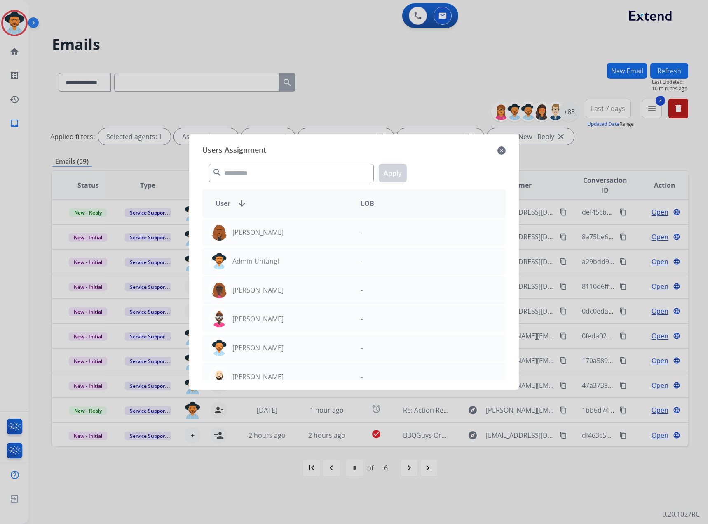
click at [504, 147] on mat-icon "close" at bounding box center [502, 151] width 8 height 10
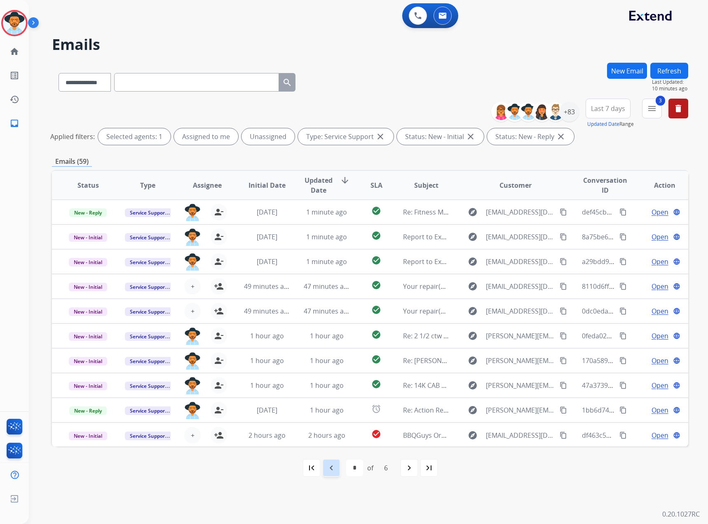
click at [327, 468] on mat-icon "navigate_before" at bounding box center [332, 468] width 10 height 10
click at [386, 466] on mat-icon "navigate_next" at bounding box center [391, 468] width 10 height 10
click at [652, 111] on mat-icon "menu" at bounding box center [652, 109] width 10 height 10
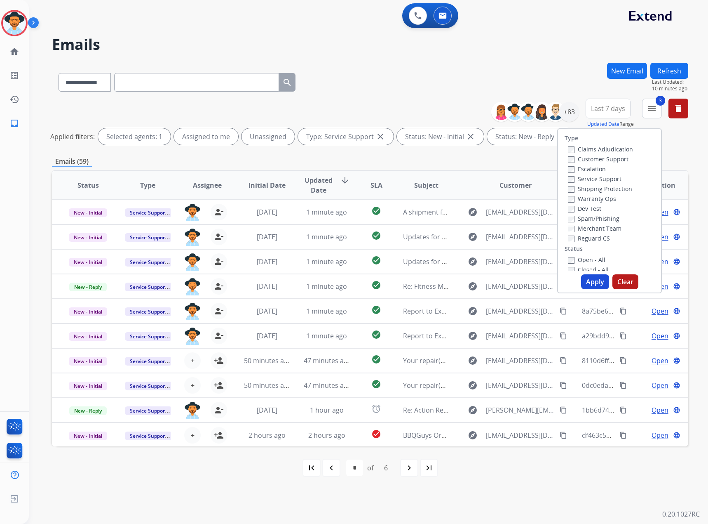
click at [585, 181] on label "Service Support" at bounding box center [595, 179] width 54 height 8
click at [589, 149] on label "Claims Adjudication" at bounding box center [600, 149] width 65 height 8
click at [592, 280] on button "Apply" at bounding box center [595, 281] width 28 height 15
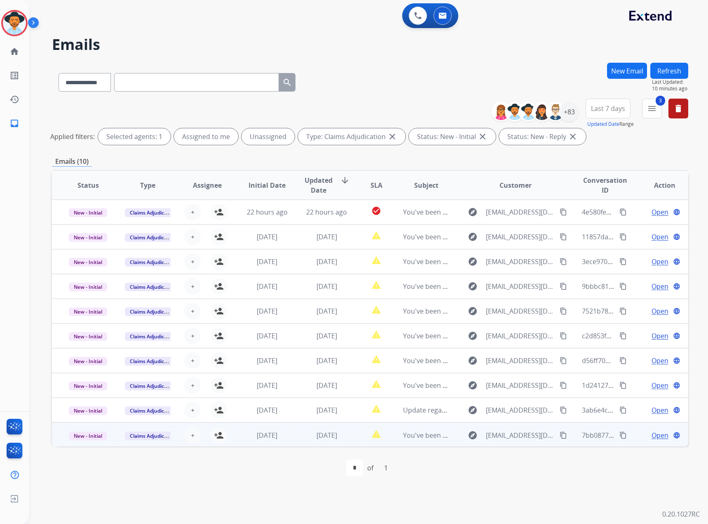
click at [653, 435] on span "Open" at bounding box center [660, 435] width 17 height 10
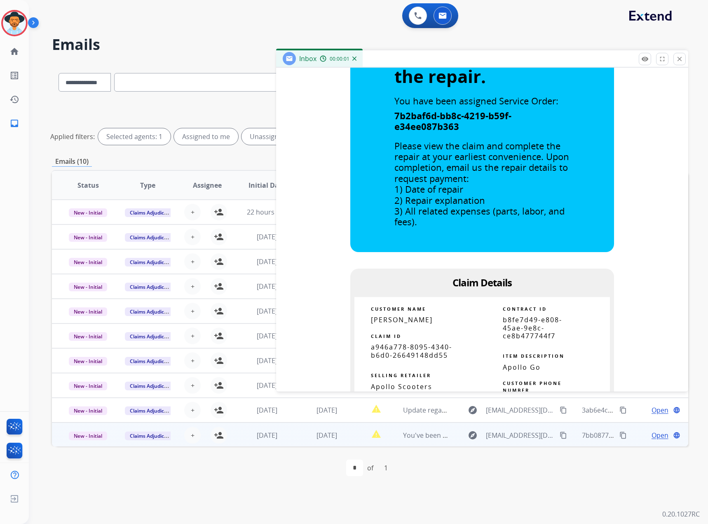
scroll to position [412, 0]
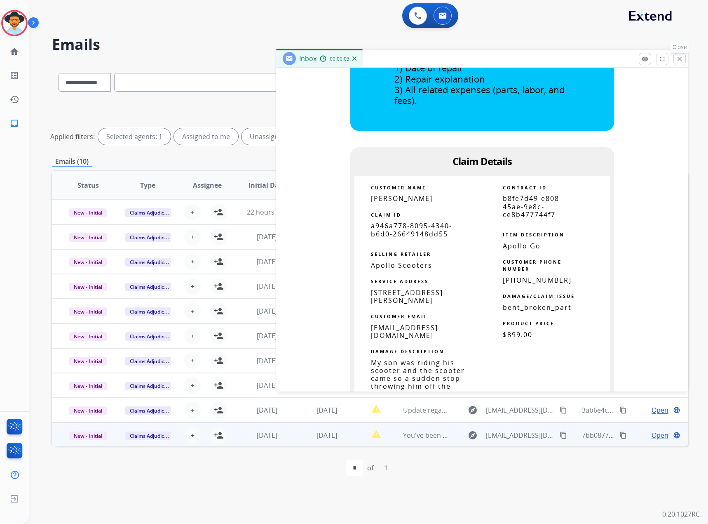
click at [678, 57] on mat-icon "close" at bounding box center [679, 58] width 7 height 7
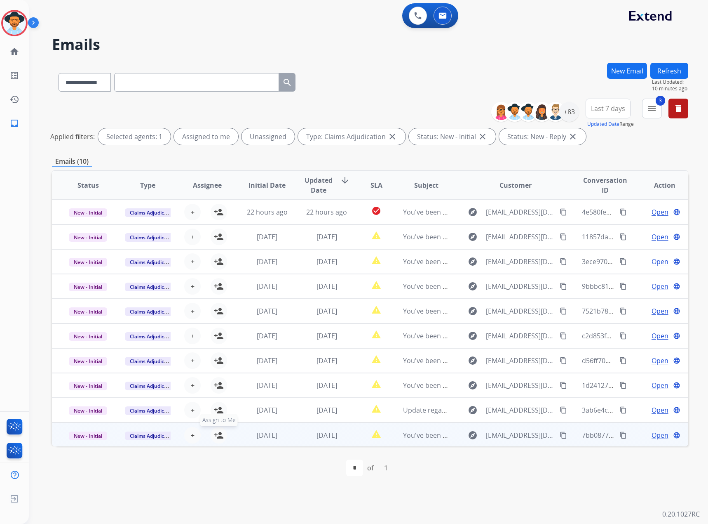
click at [217, 433] on mat-icon "person_add" at bounding box center [219, 435] width 10 height 10
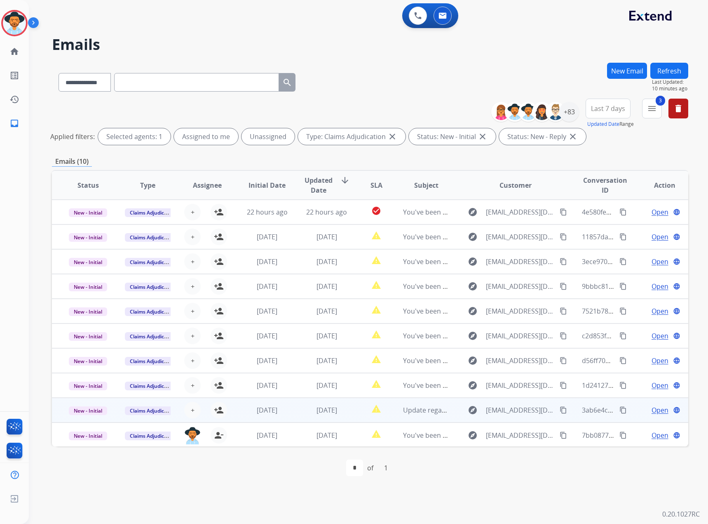
click at [661, 410] on span "Open" at bounding box center [660, 410] width 17 height 10
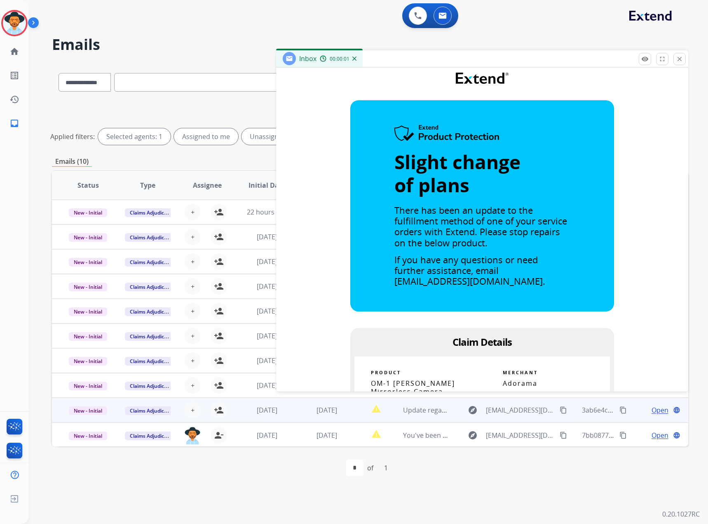
scroll to position [371, 0]
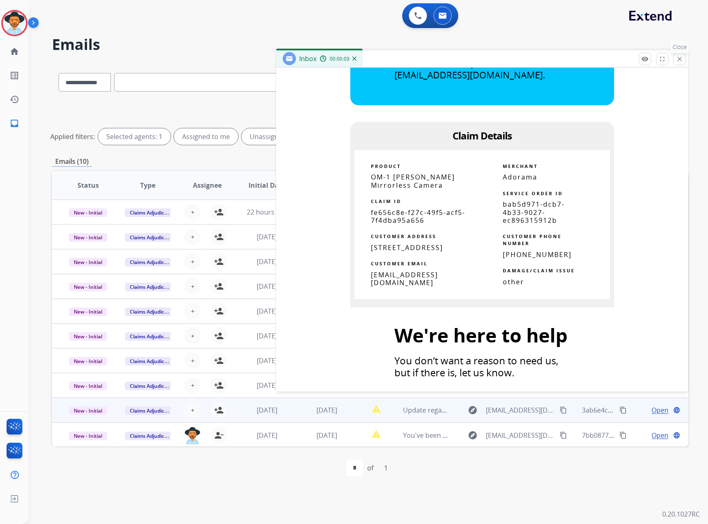
click at [678, 58] on mat-icon "close" at bounding box center [679, 58] width 7 height 7
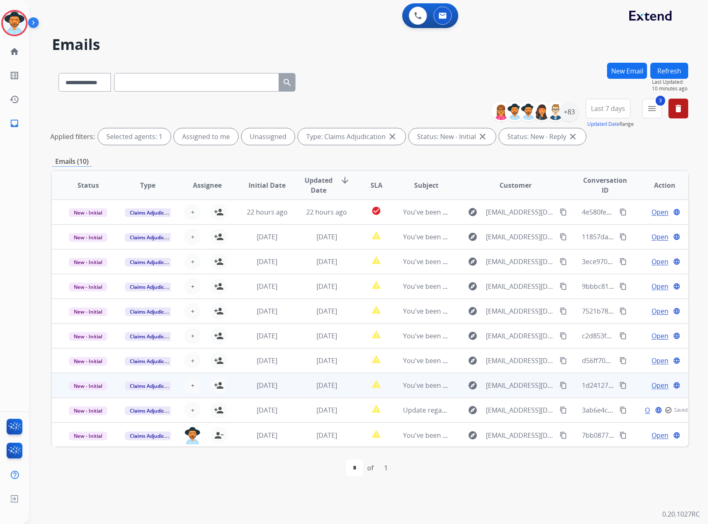
click at [656, 385] on span "Open" at bounding box center [660, 385] width 17 height 10
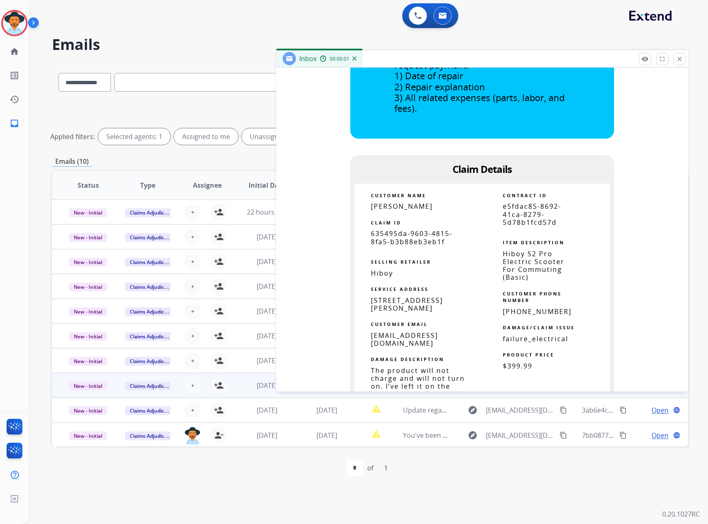
scroll to position [412, 0]
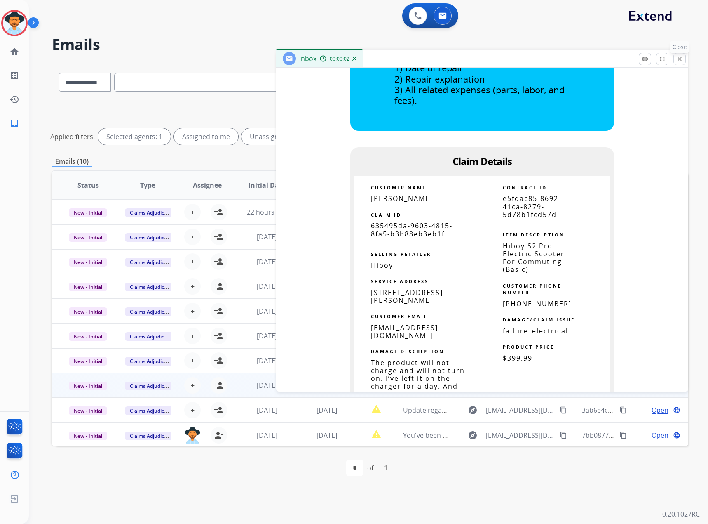
click at [684, 55] on button "close Close" at bounding box center [680, 59] width 12 height 12
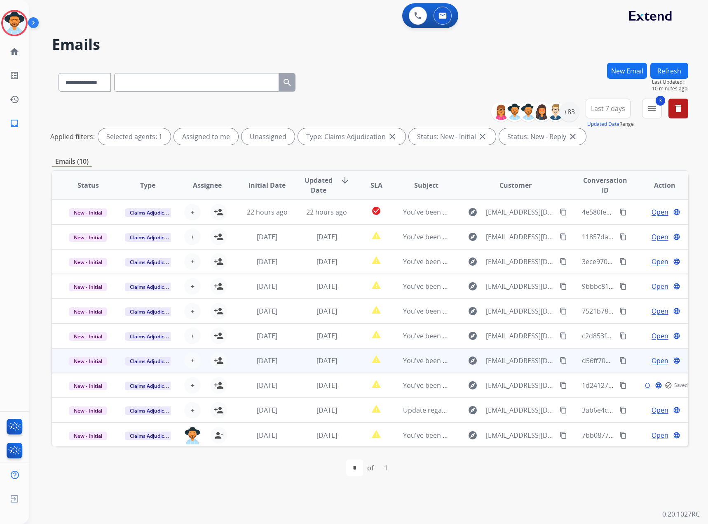
click at [657, 360] on span "Open" at bounding box center [660, 360] width 17 height 10
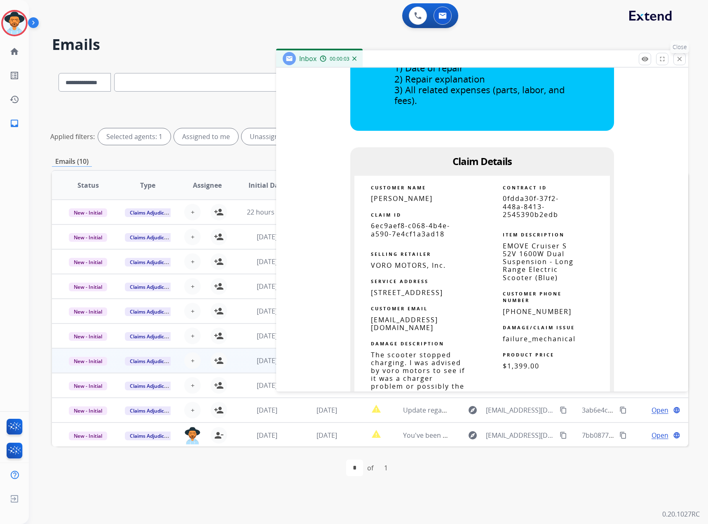
click at [680, 61] on mat-icon "close" at bounding box center [679, 58] width 7 height 7
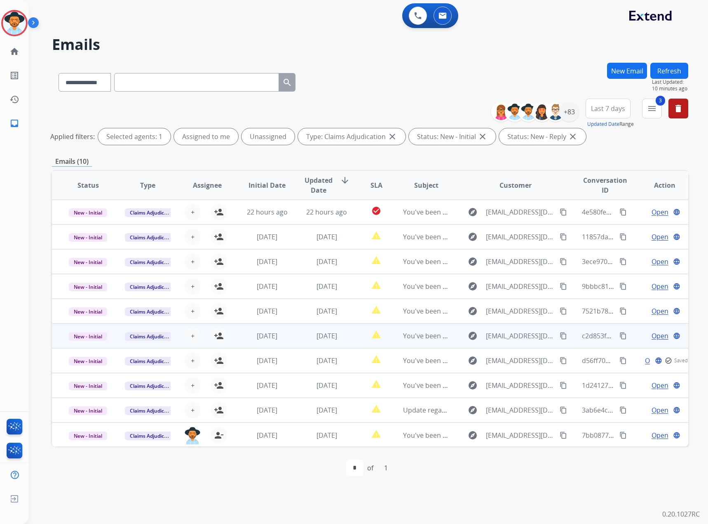
click at [652, 334] on span "Open" at bounding box center [660, 336] width 17 height 10
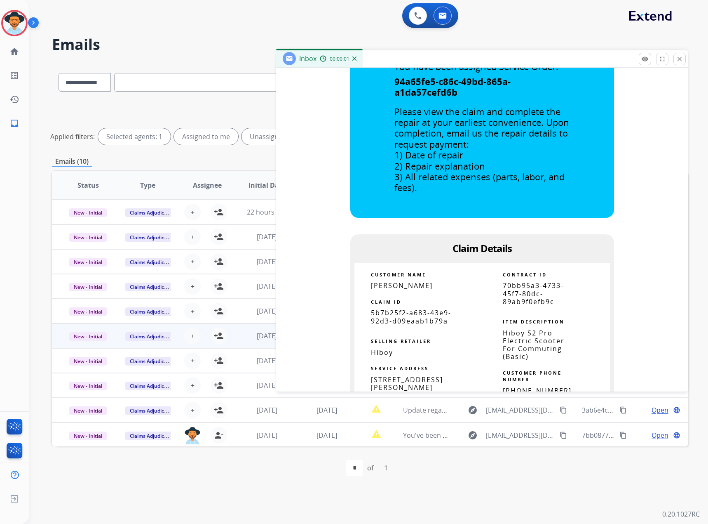
scroll to position [454, 0]
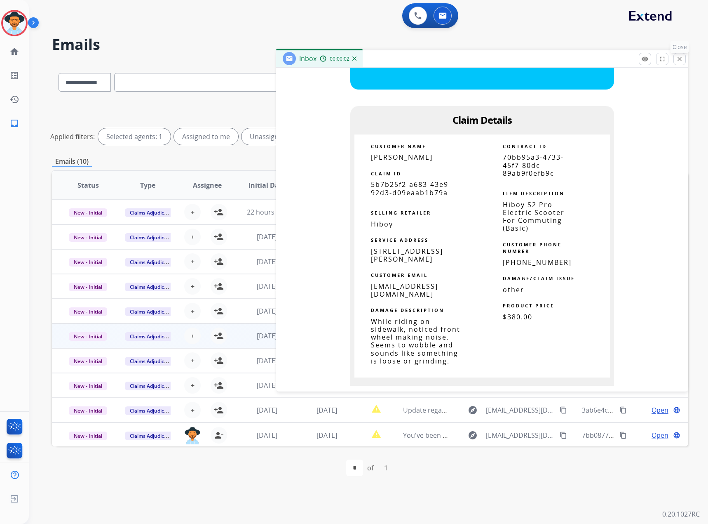
click at [680, 59] on mat-icon "close" at bounding box center [679, 58] width 7 height 7
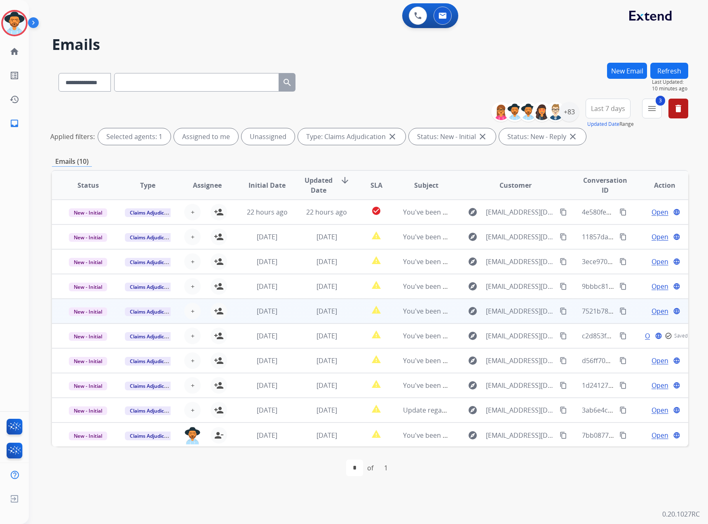
click at [652, 308] on span "Open" at bounding box center [660, 311] width 17 height 10
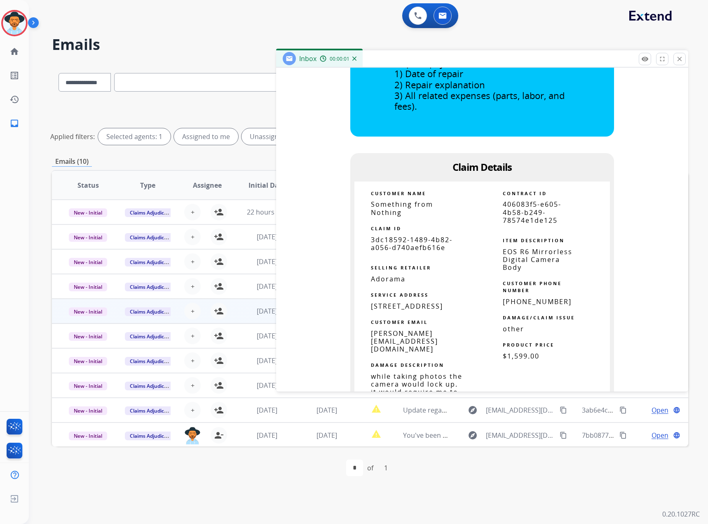
scroll to position [495, 0]
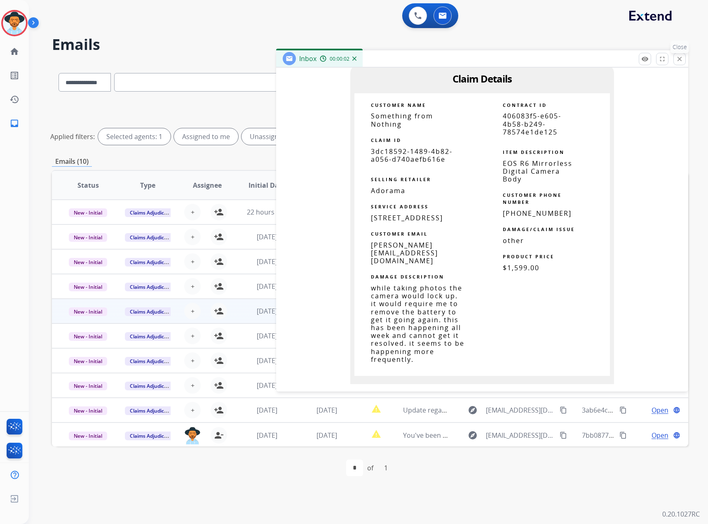
click at [679, 57] on mat-icon "close" at bounding box center [679, 58] width 7 height 7
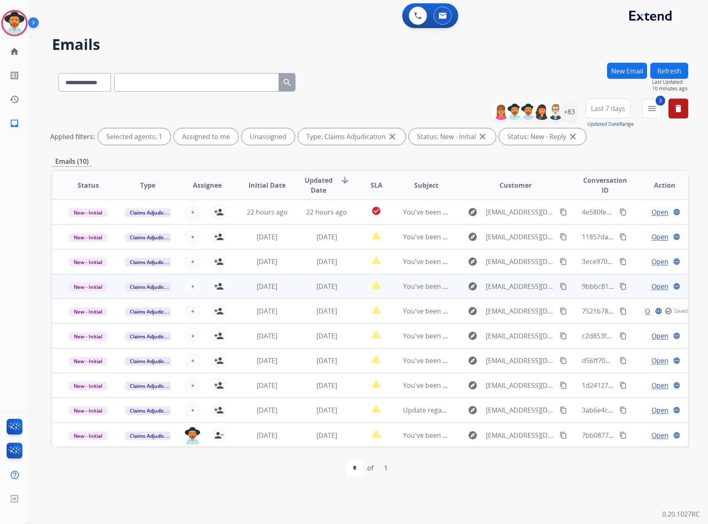
click at [653, 288] on span "Open" at bounding box center [660, 286] width 17 height 10
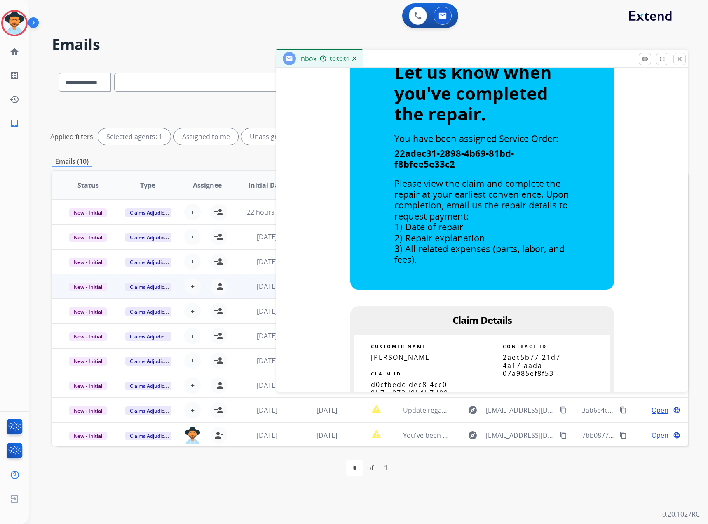
scroll to position [454, 0]
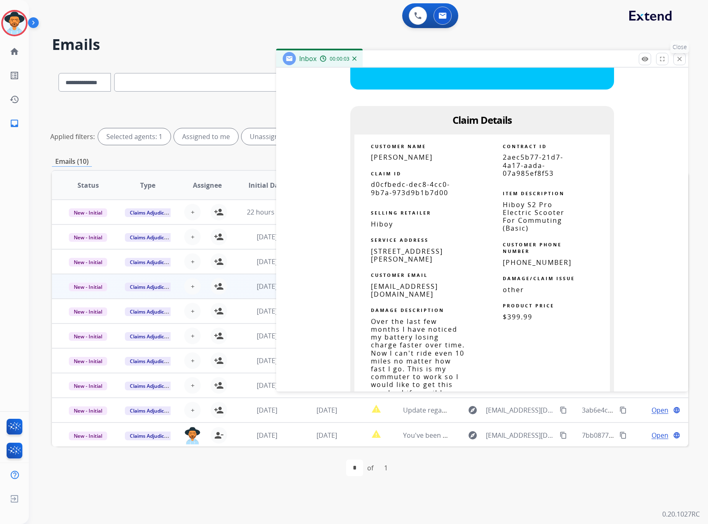
click at [681, 57] on mat-icon "close" at bounding box center [679, 58] width 7 height 7
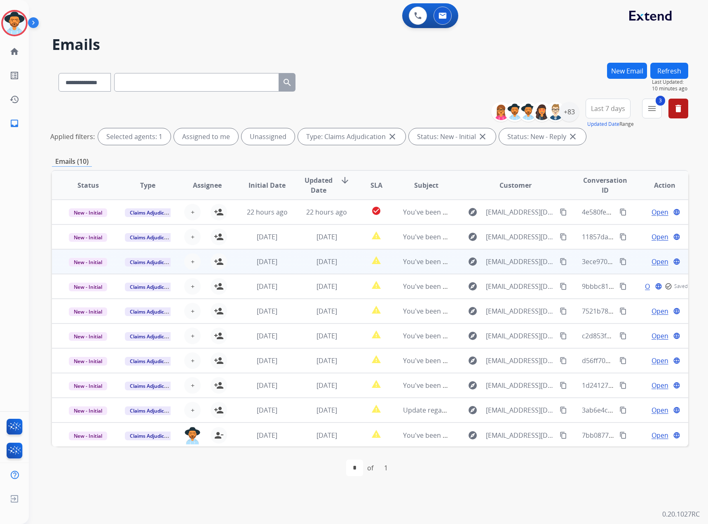
click at [652, 263] on span "Open" at bounding box center [660, 262] width 17 height 10
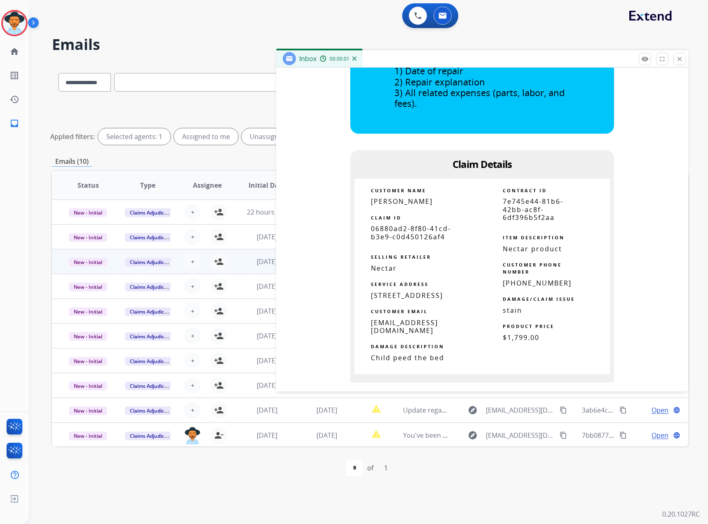
scroll to position [412, 0]
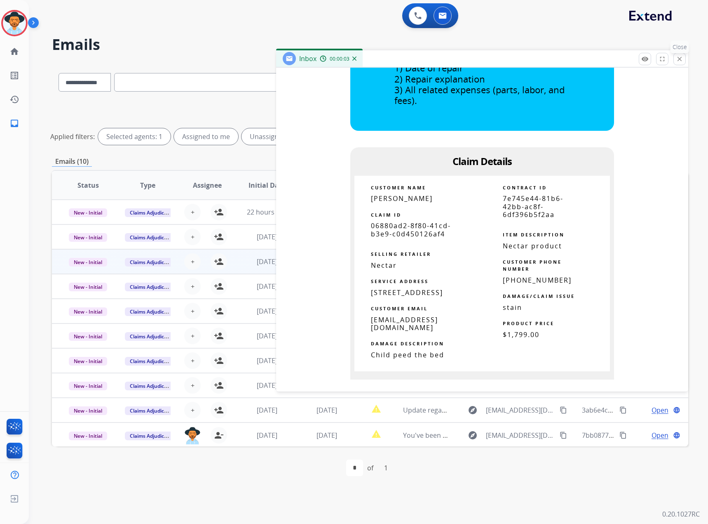
click at [678, 58] on mat-icon "close" at bounding box center [679, 58] width 7 height 7
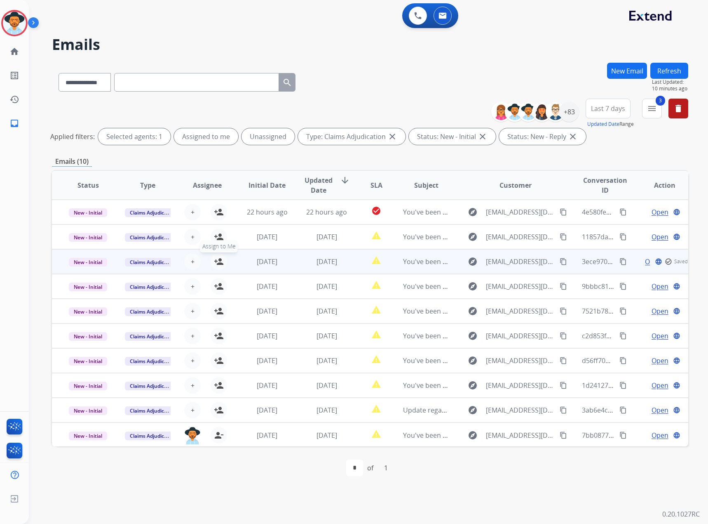
click at [217, 262] on mat-icon "person_add" at bounding box center [219, 262] width 10 height 10
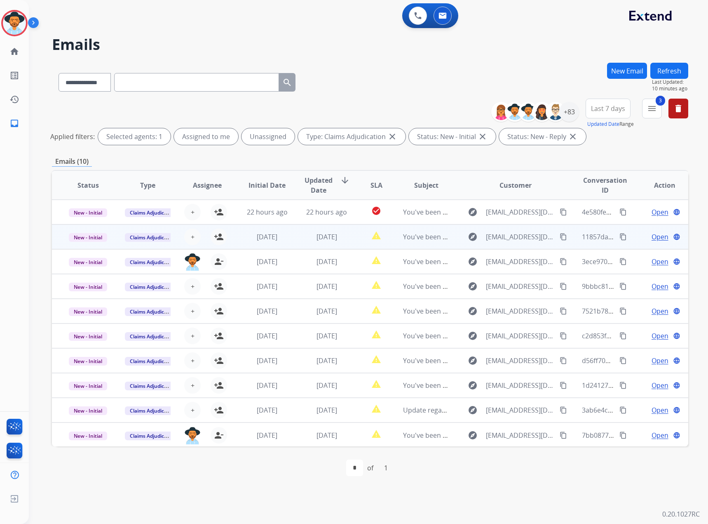
click at [652, 235] on span "Open" at bounding box center [660, 237] width 17 height 10
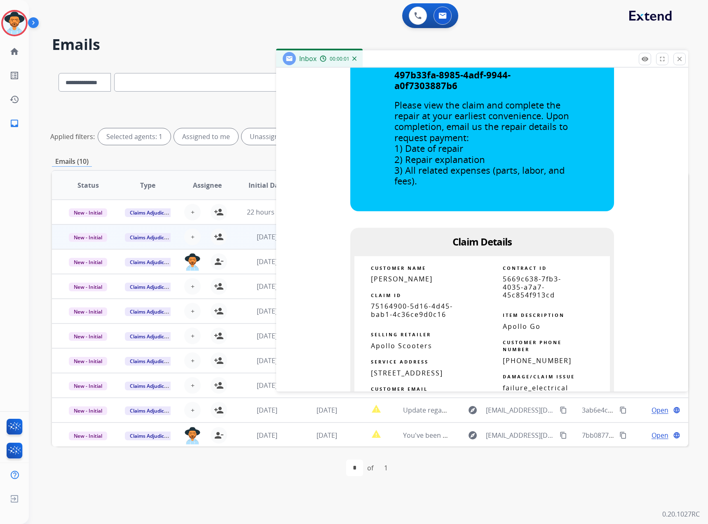
scroll to position [495, 0]
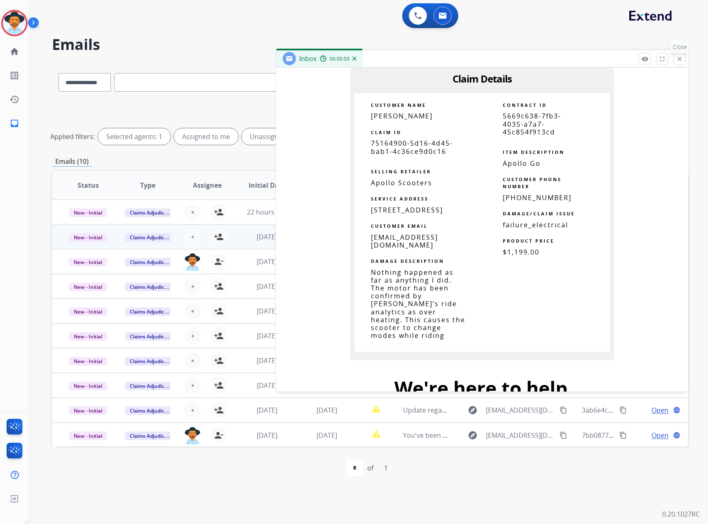
click at [682, 60] on mat-icon "close" at bounding box center [679, 58] width 7 height 7
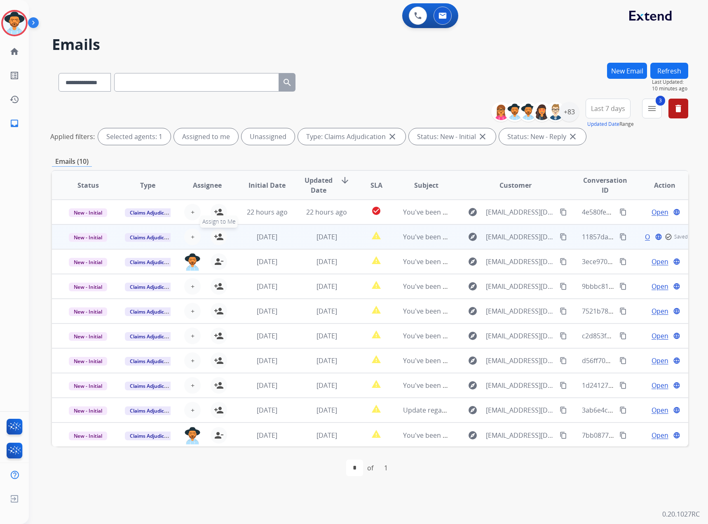
click at [219, 234] on mat-icon "person_add" at bounding box center [219, 237] width 10 height 10
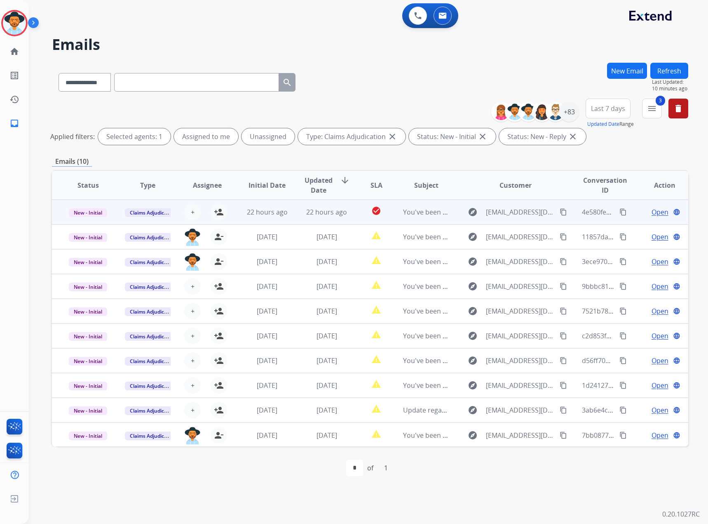
click at [654, 209] on span "Open" at bounding box center [660, 212] width 17 height 10
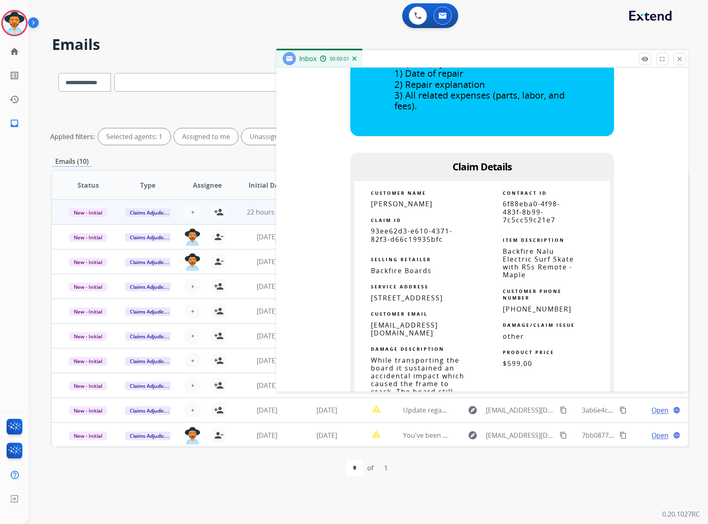
scroll to position [536, 0]
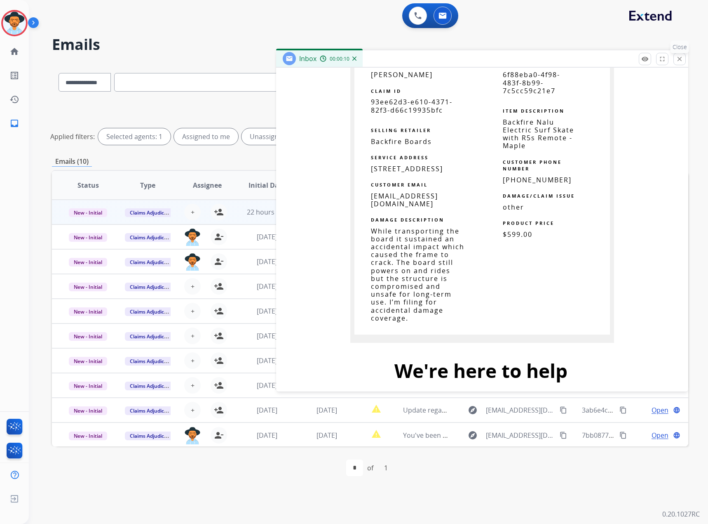
click at [680, 59] on mat-icon "close" at bounding box center [679, 58] width 7 height 7
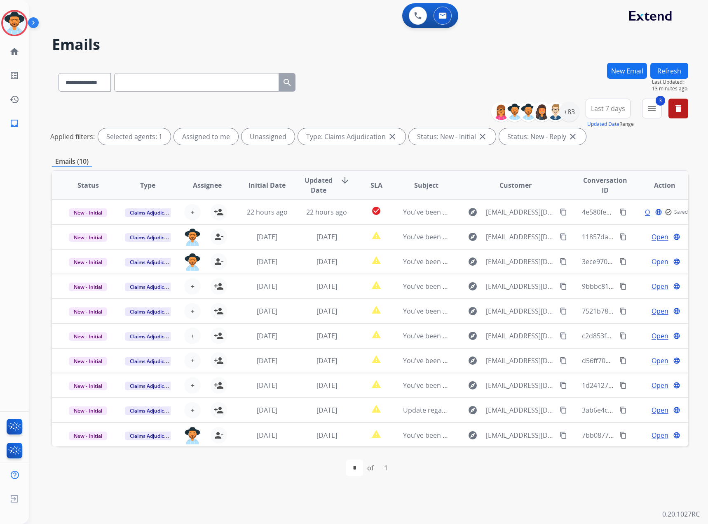
click at [673, 72] on button "Refresh" at bounding box center [670, 71] width 38 height 16
click at [656, 106] on mat-icon "menu" at bounding box center [652, 109] width 10 height 10
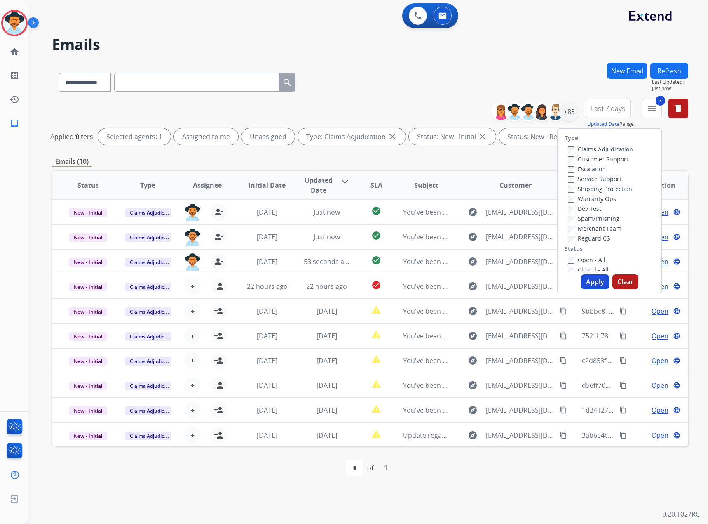
click at [587, 147] on label "Claims Adjudication" at bounding box center [600, 149] width 65 height 8
click at [590, 281] on button "Apply" at bounding box center [595, 281] width 28 height 15
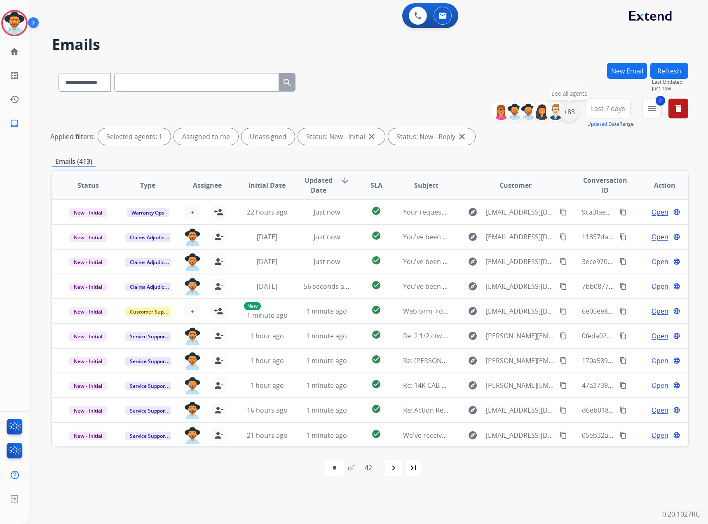
click at [573, 110] on div "+83" at bounding box center [570, 112] width 20 height 20
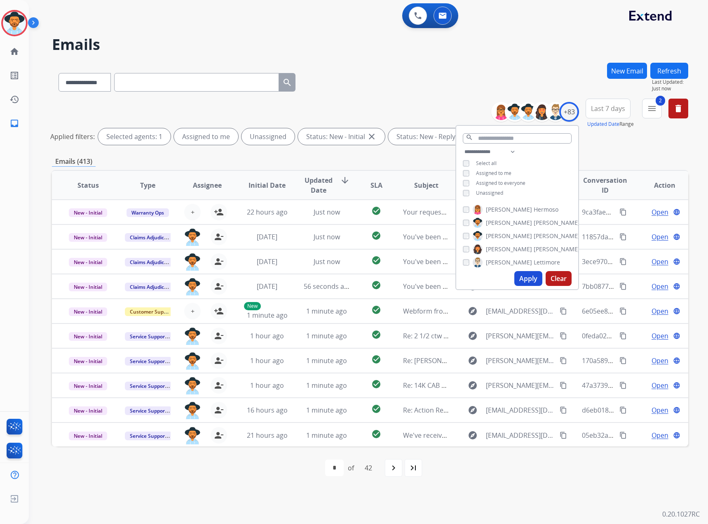
click at [487, 193] on span "Unassigned" at bounding box center [489, 192] width 27 height 7
click at [534, 274] on button "Apply" at bounding box center [529, 278] width 28 height 15
click at [407, 478] on div "first_page navigate_before * * * of 3 navigate_next last_page" at bounding box center [370, 467] width 637 height 43
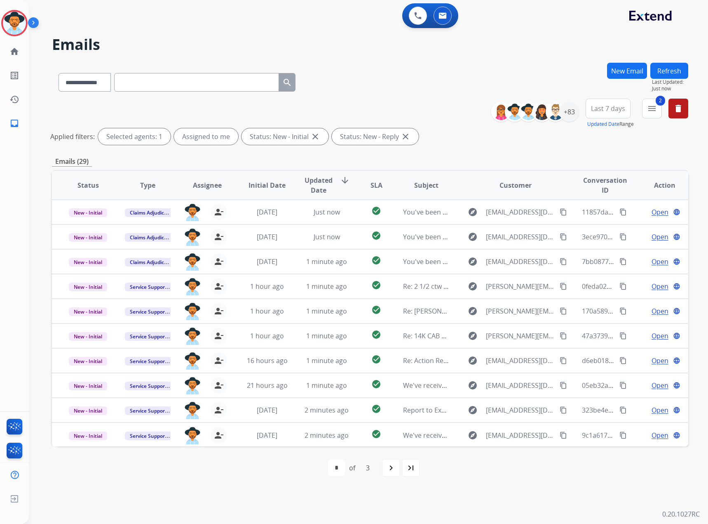
click at [422, 461] on div "first_page navigate_before * * * of 3 navigate_next last_page" at bounding box center [370, 467] width 637 height 16
click at [416, 469] on mat-icon "last_page" at bounding box center [411, 468] width 10 height 10
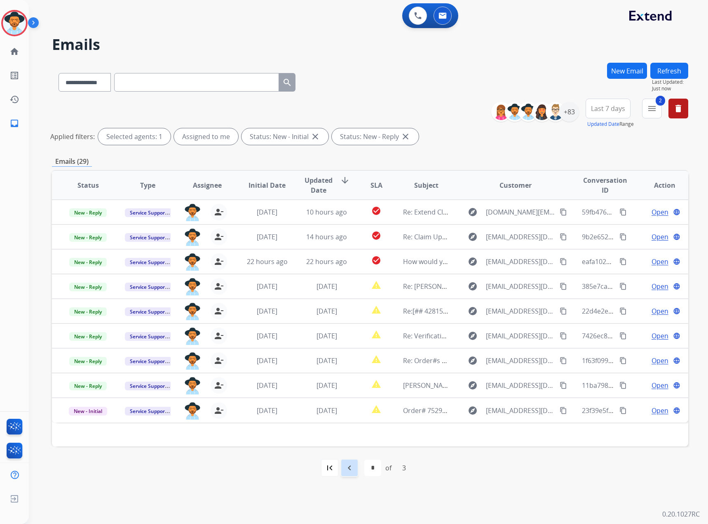
click at [350, 466] on mat-icon "navigate_before" at bounding box center [350, 468] width 10 height 10
select select "*"
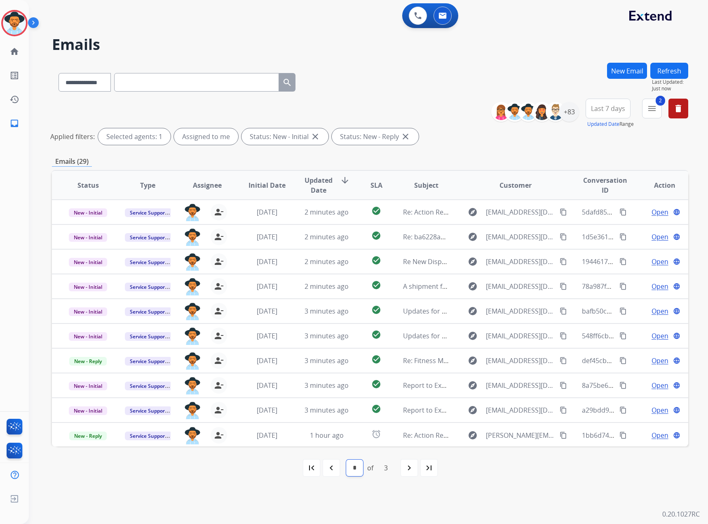
click at [350, 466] on select "* * *" at bounding box center [354, 467] width 17 height 16
